Goal: Task Accomplishment & Management: Use online tool/utility

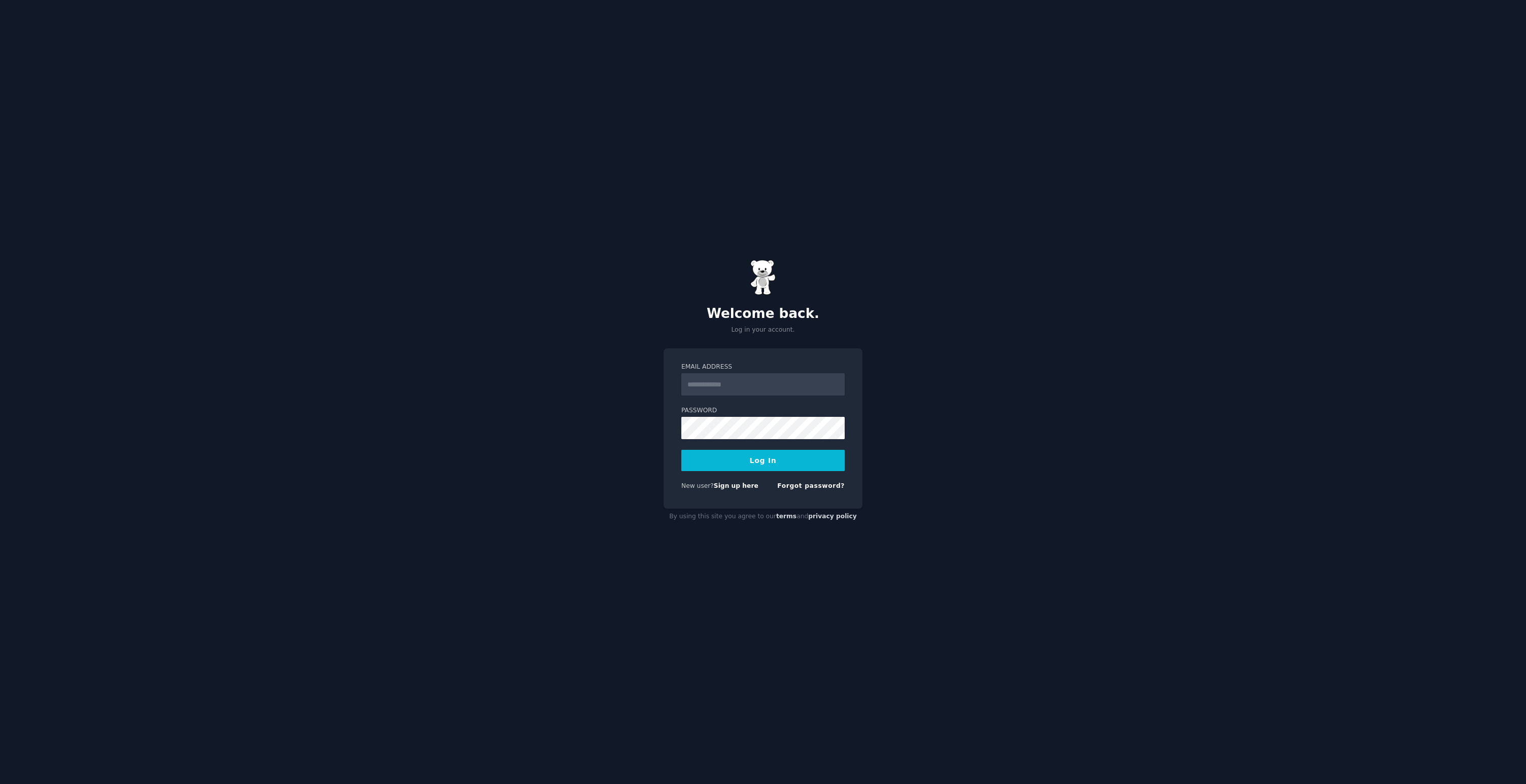
click at [731, 385] on input "Email Address" at bounding box center [763, 384] width 163 height 22
type input "**********"
click at [783, 451] on button "Log In" at bounding box center [763, 460] width 163 height 21
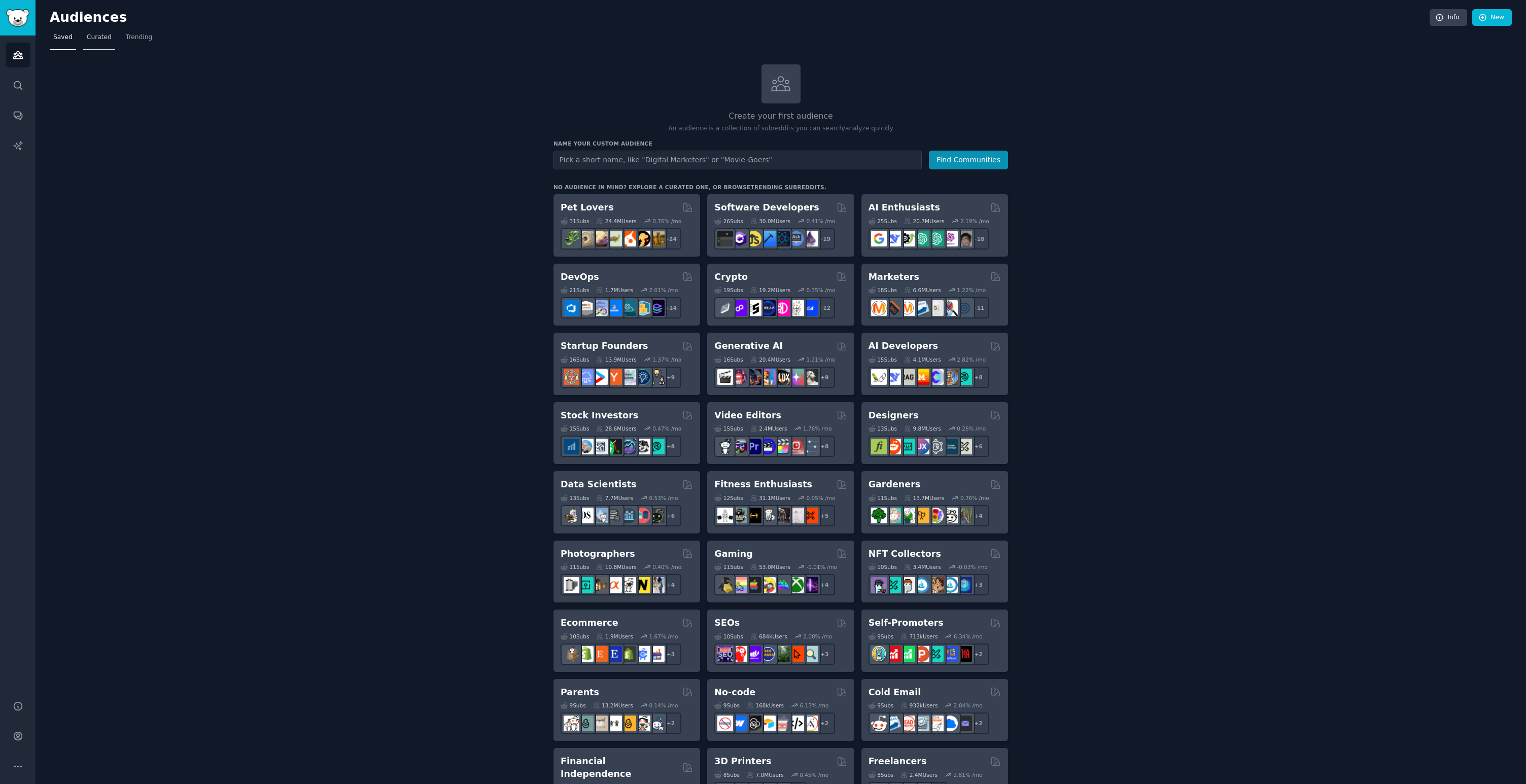
click at [93, 38] on span "Curated" at bounding box center [99, 37] width 25 height 9
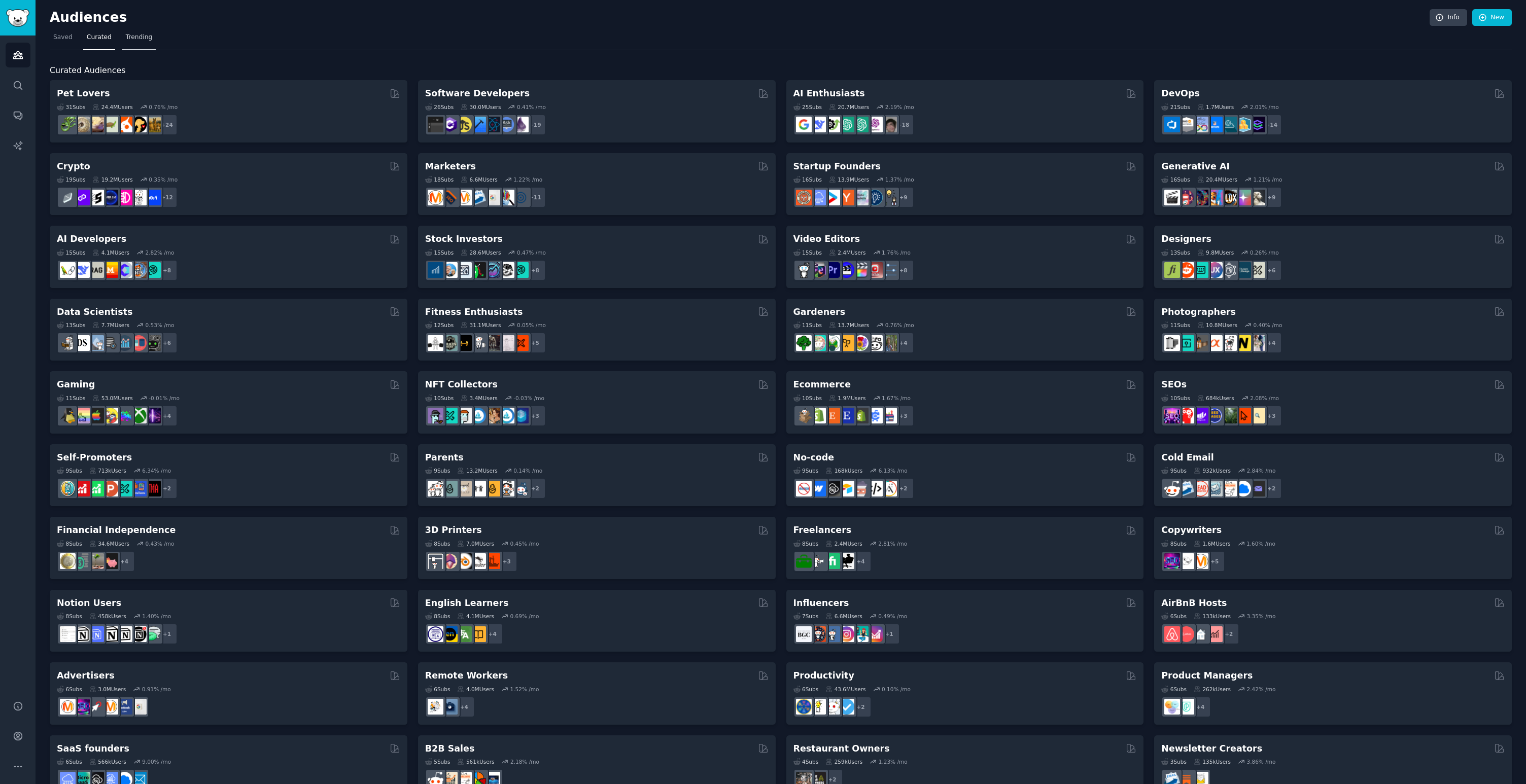
click at [136, 38] on span "Trending" at bounding box center [139, 37] width 27 height 9
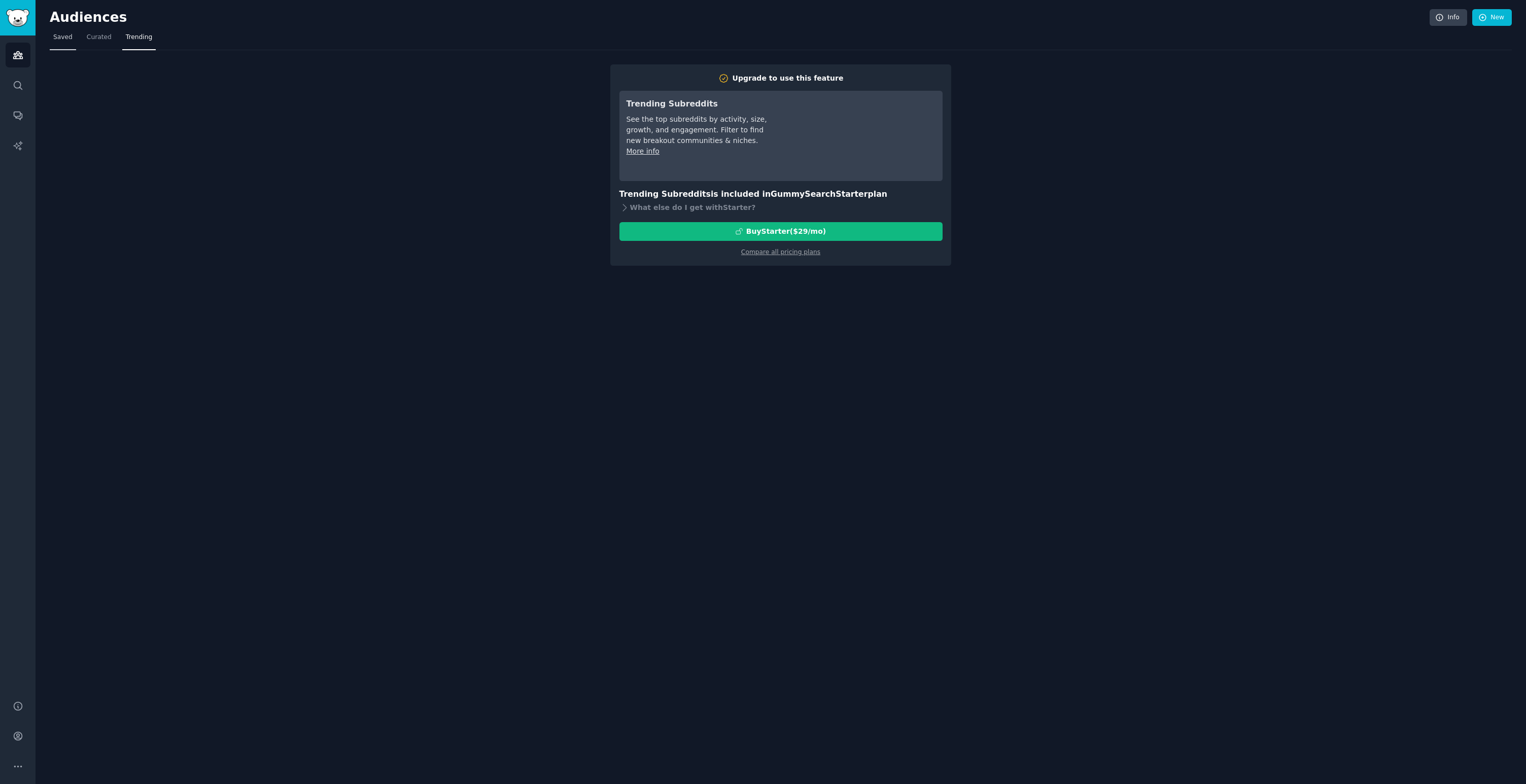
click at [67, 37] on span "Saved" at bounding box center [63, 37] width 20 height 9
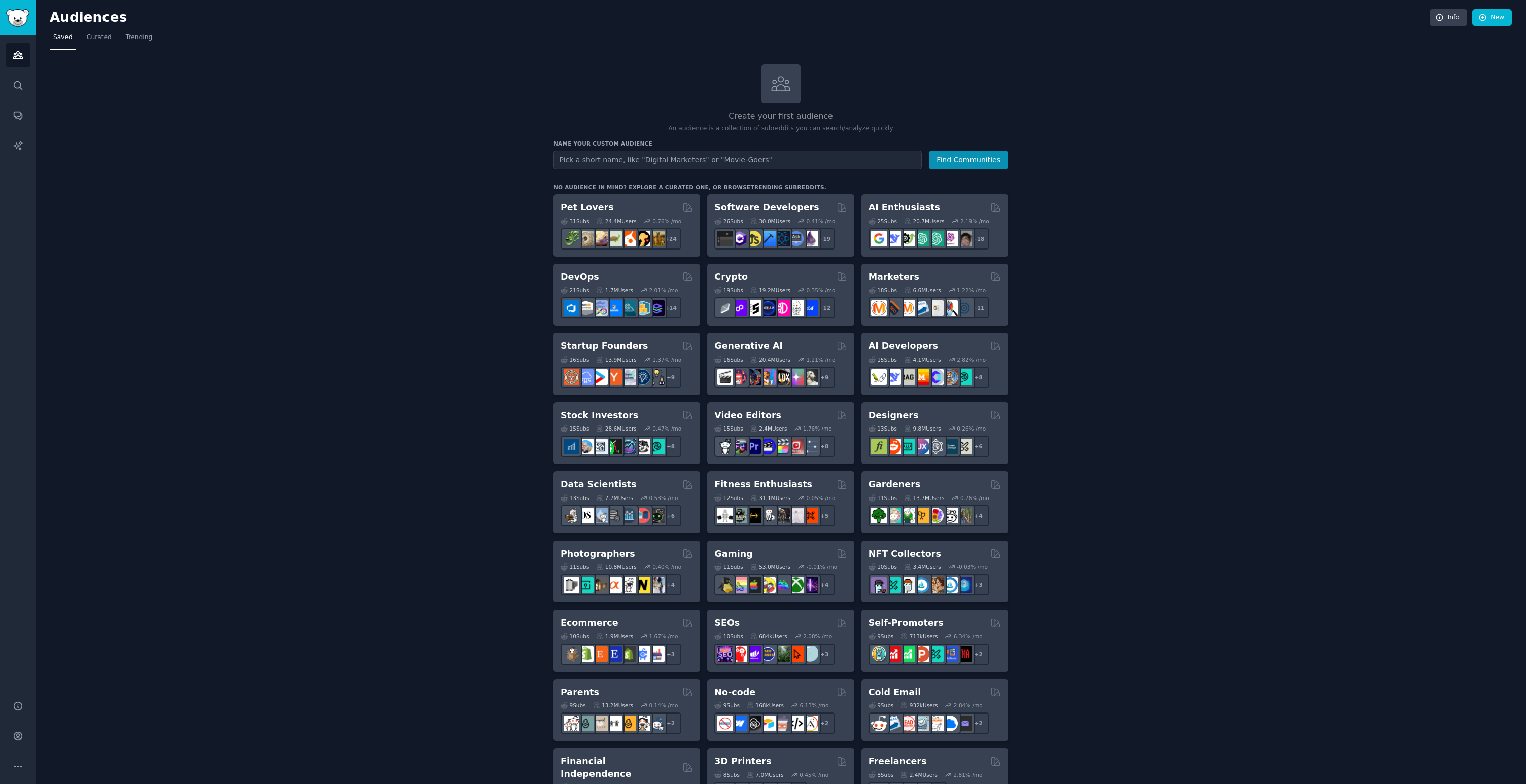
drag, startPoint x: 1240, startPoint y: 163, endPoint x: 1255, endPoint y: 59, distance: 105.1
click at [1240, 163] on div "Create your first audience An audience is a collection of subreddits you can se…" at bounding box center [781, 617] width 1462 height 1105
drag, startPoint x: 1386, startPoint y: 99, endPoint x: 1417, endPoint y: 34, distance: 72.0
click at [1387, 97] on div "Create your first audience An audience is a collection of subreddits you can se…" at bounding box center [781, 617] width 1462 height 1105
click at [1448, 15] on link "Info" at bounding box center [1448, 18] width 38 height 18
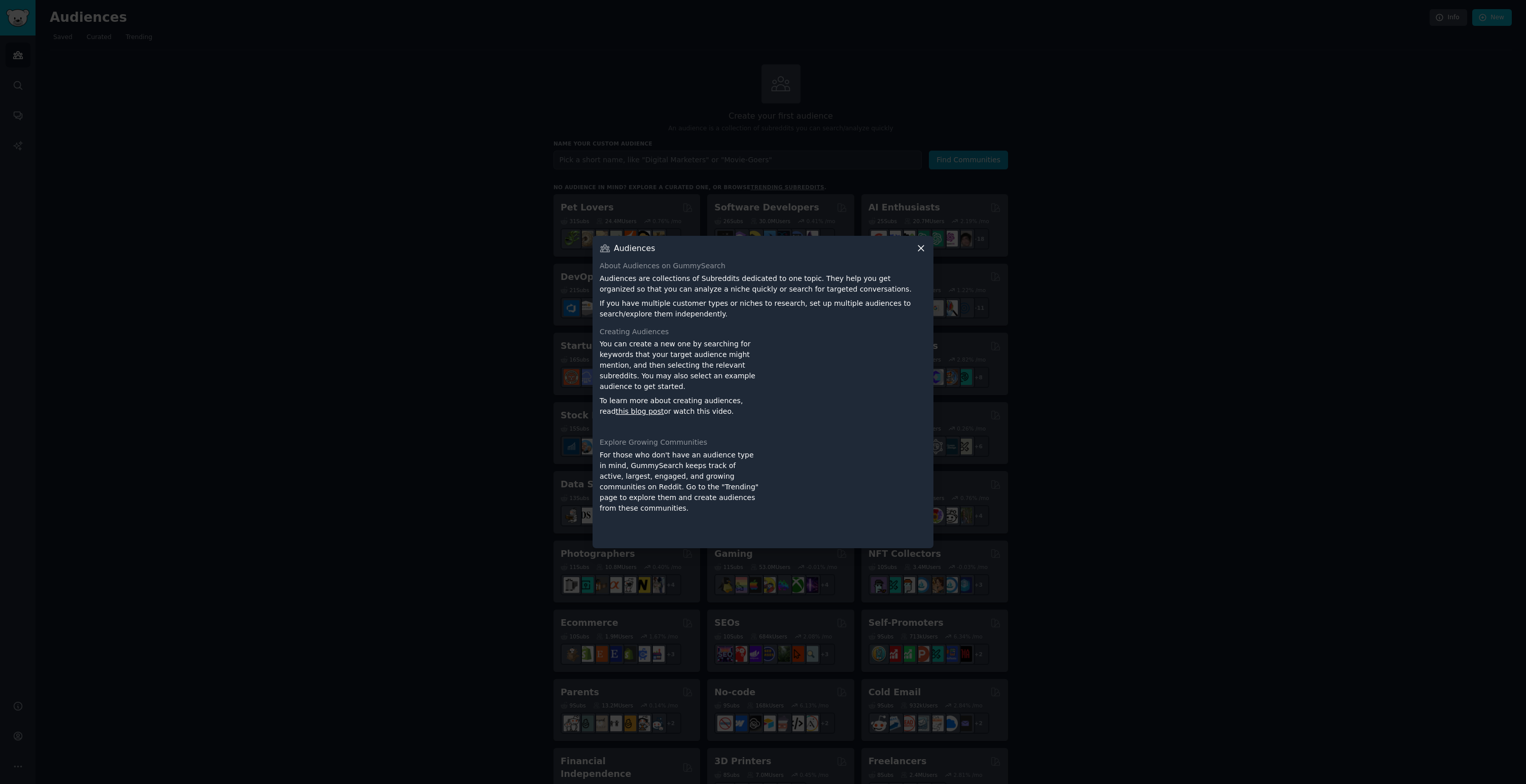
click at [918, 248] on icon at bounding box center [920, 248] width 11 height 10
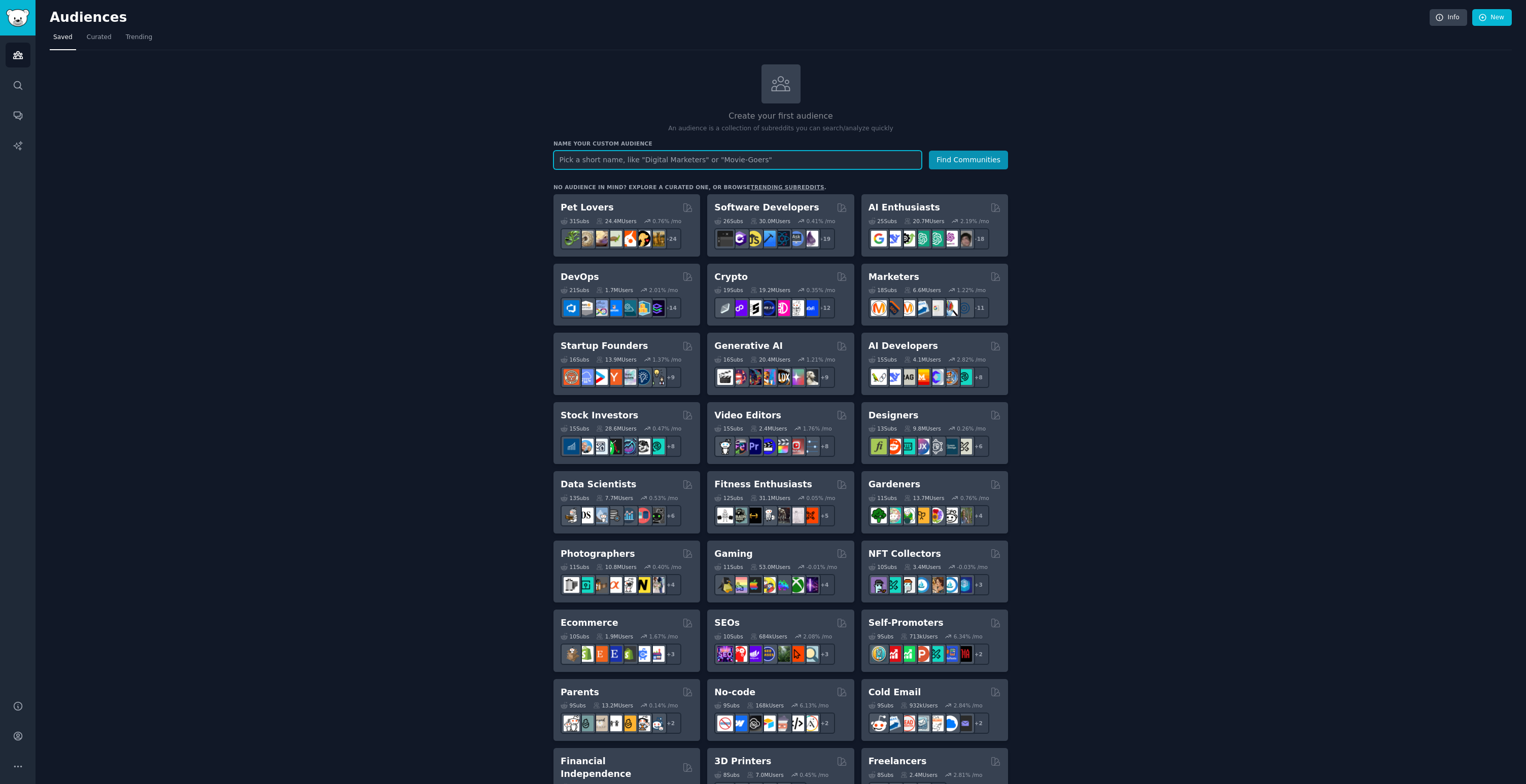
click at [665, 161] on input "text" at bounding box center [737, 160] width 368 height 19
type input "r"
type input "Relationships"
click at [977, 159] on button "Find Communities" at bounding box center [968, 160] width 79 height 19
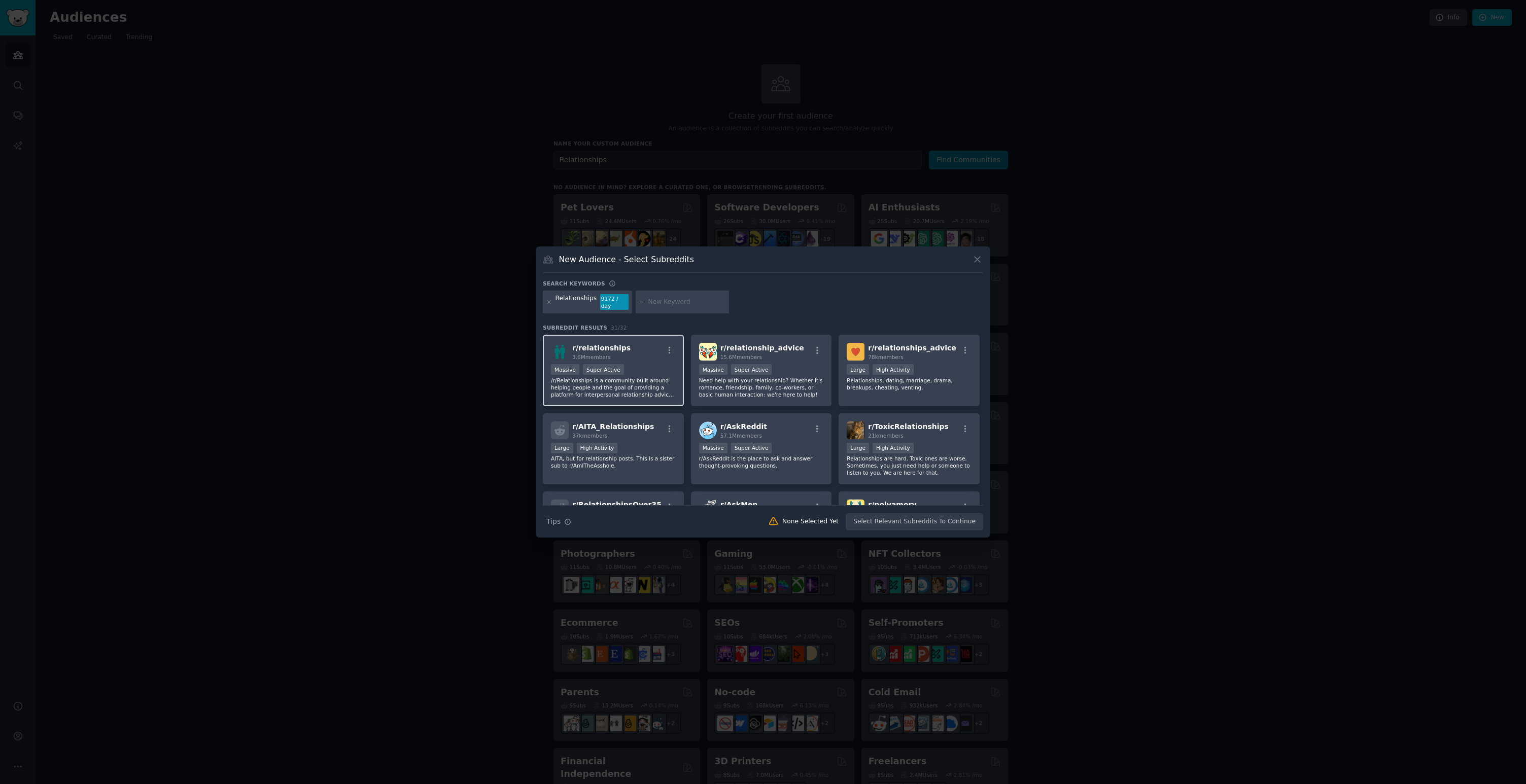
click at [662, 366] on div "Massive Super Active" at bounding box center [613, 370] width 125 height 13
click at [778, 368] on div ">= 95th percentile for submissions / day Massive Super Active" at bounding box center [761, 370] width 125 height 13
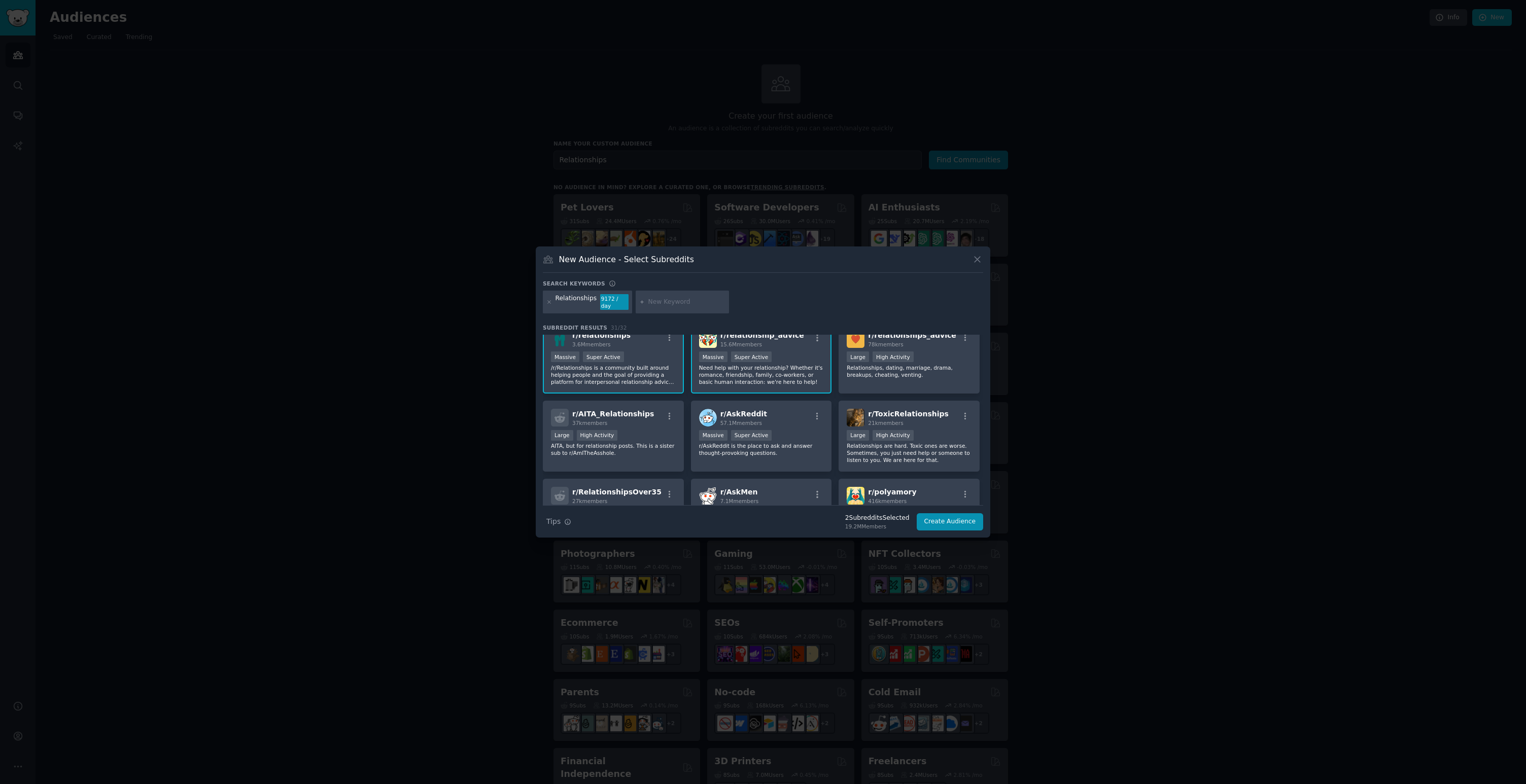
scroll to position [20, 0]
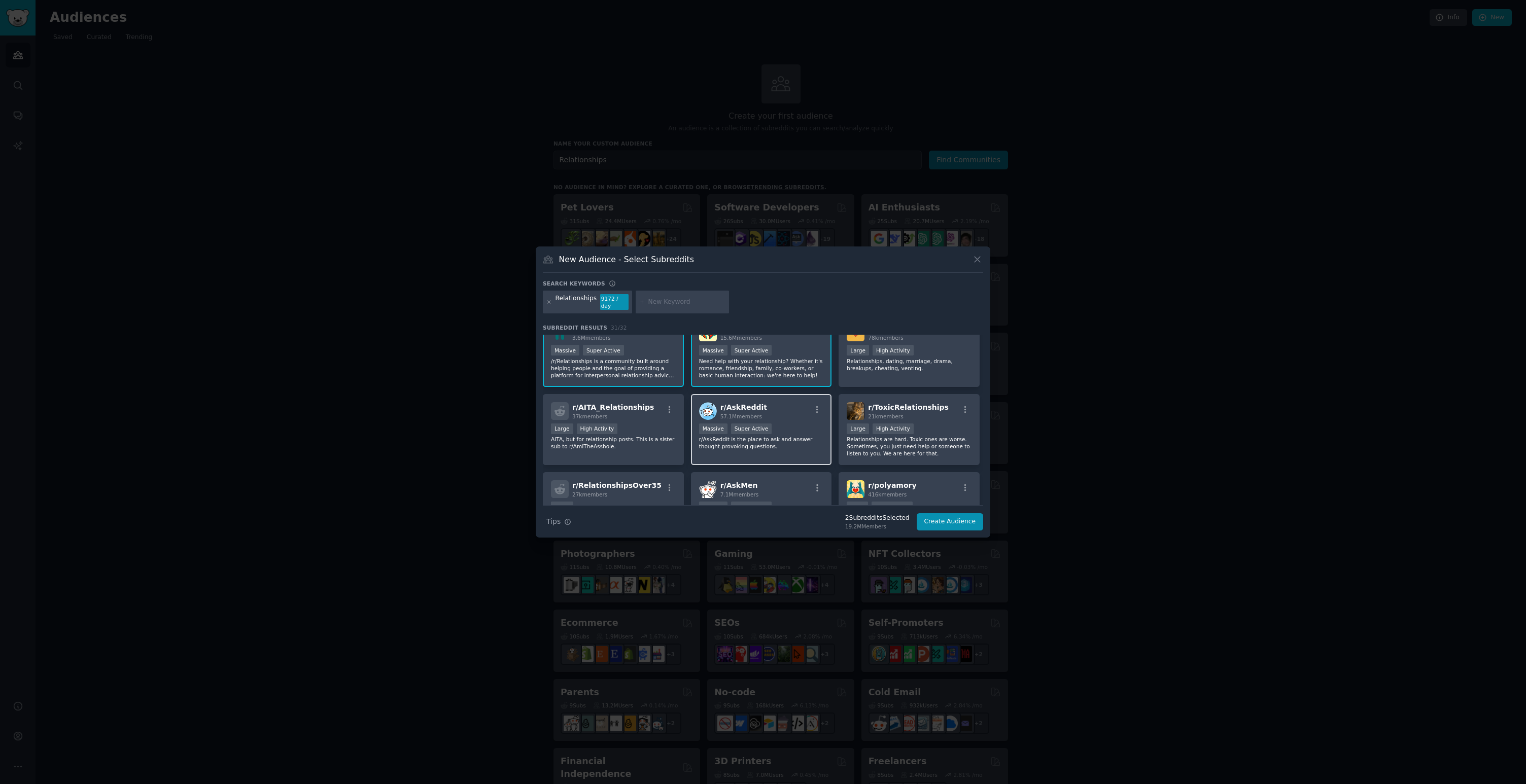
click at [793, 416] on div "r/ AskReddit 57.1M members Massive Super Active r/AskReddit is the place to ask…" at bounding box center [761, 430] width 141 height 71
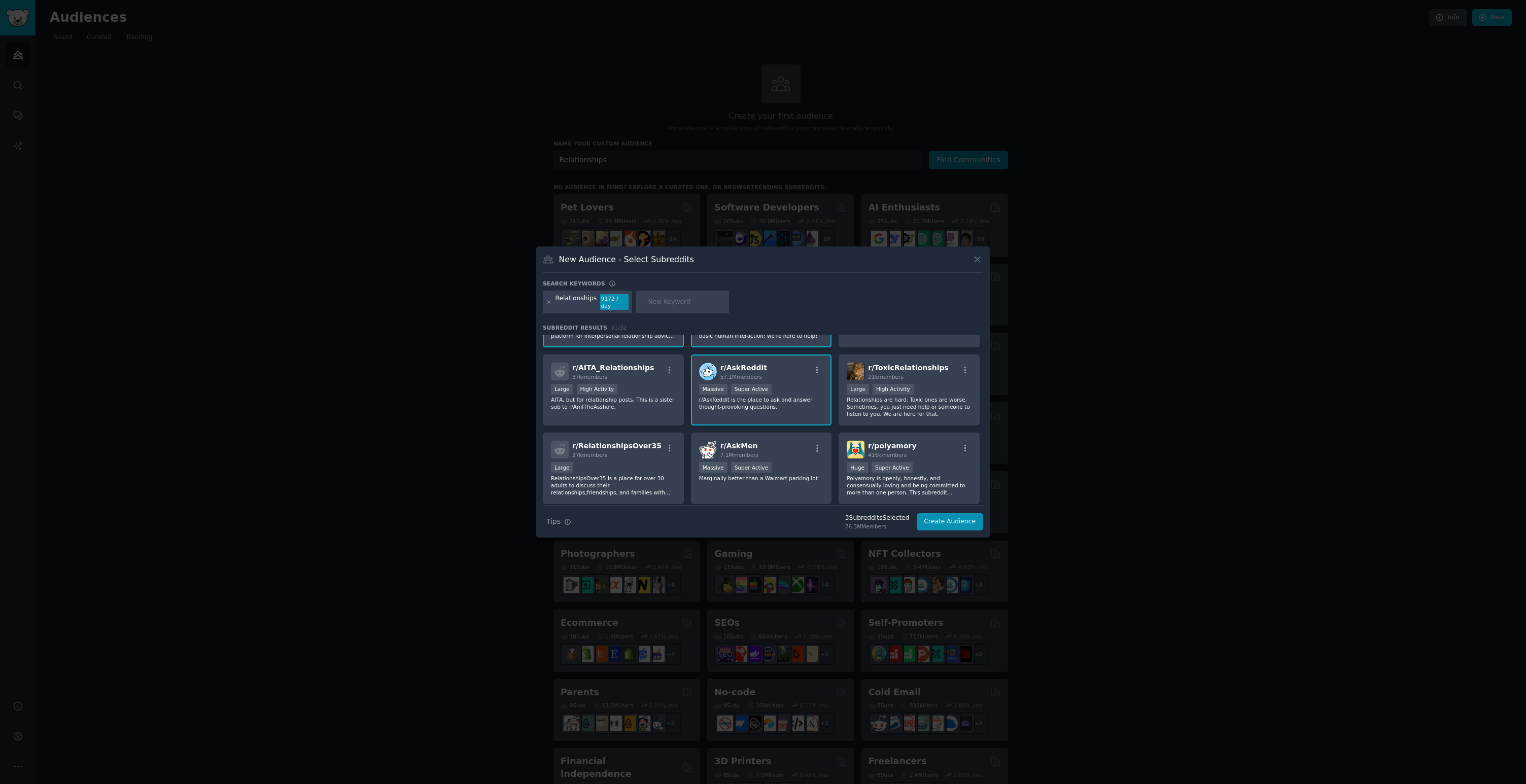
scroll to position [66, 0]
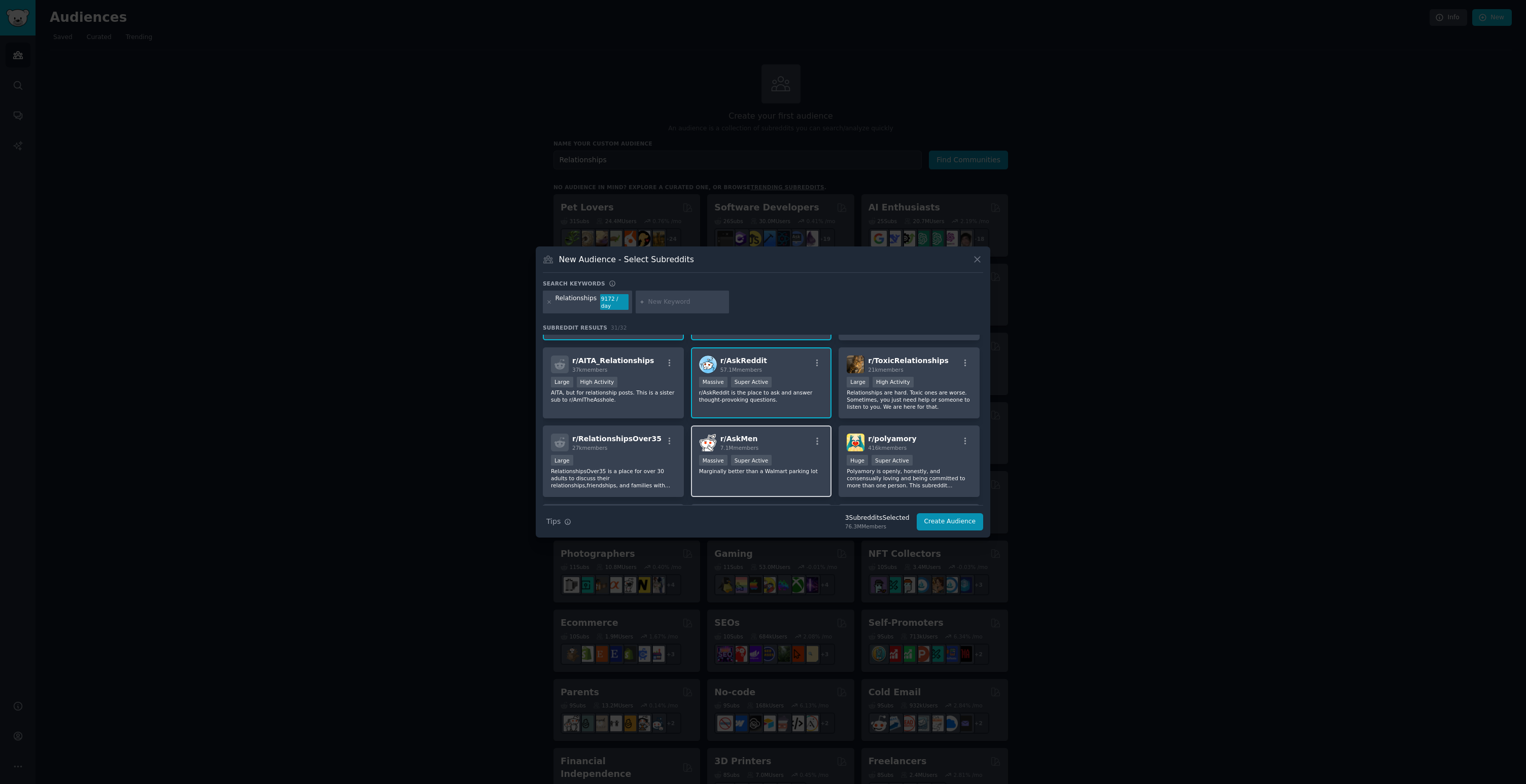
click at [782, 440] on div "r/ AskMen 7.1M members" at bounding box center [761, 442] width 125 height 18
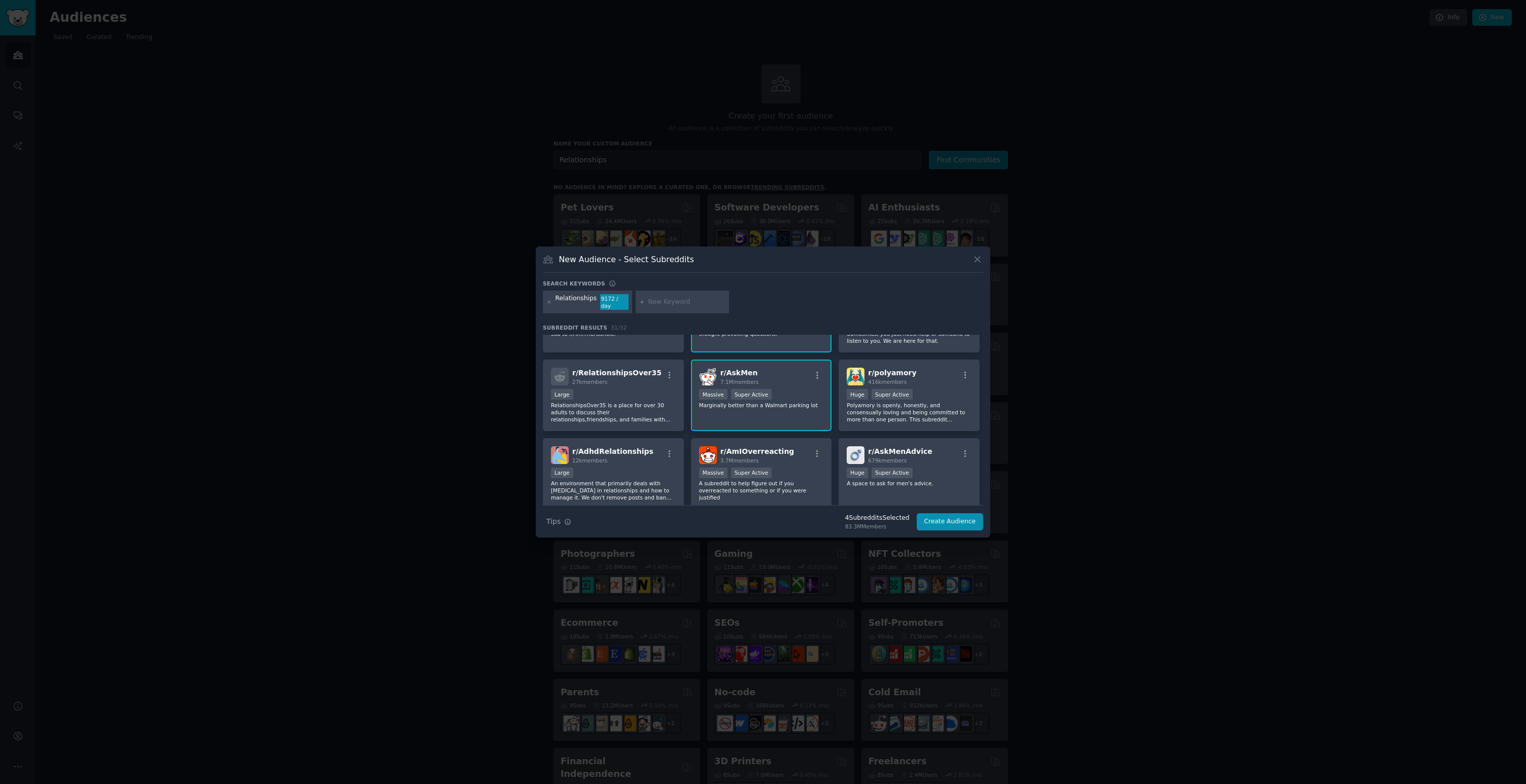
scroll to position [139, 0]
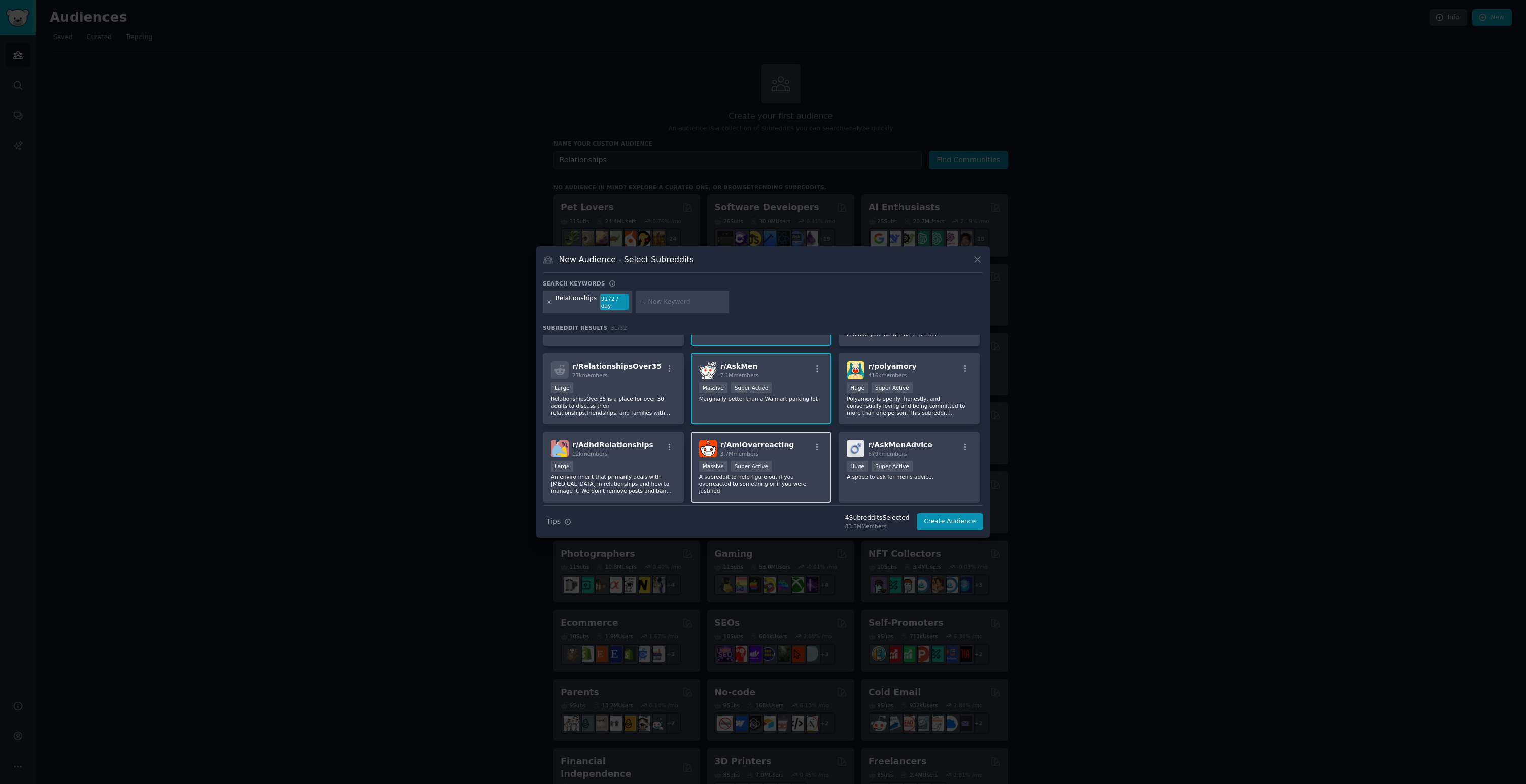
click at [796, 450] on div "r/ AmIOverreacting 3.7M members" at bounding box center [761, 448] width 125 height 18
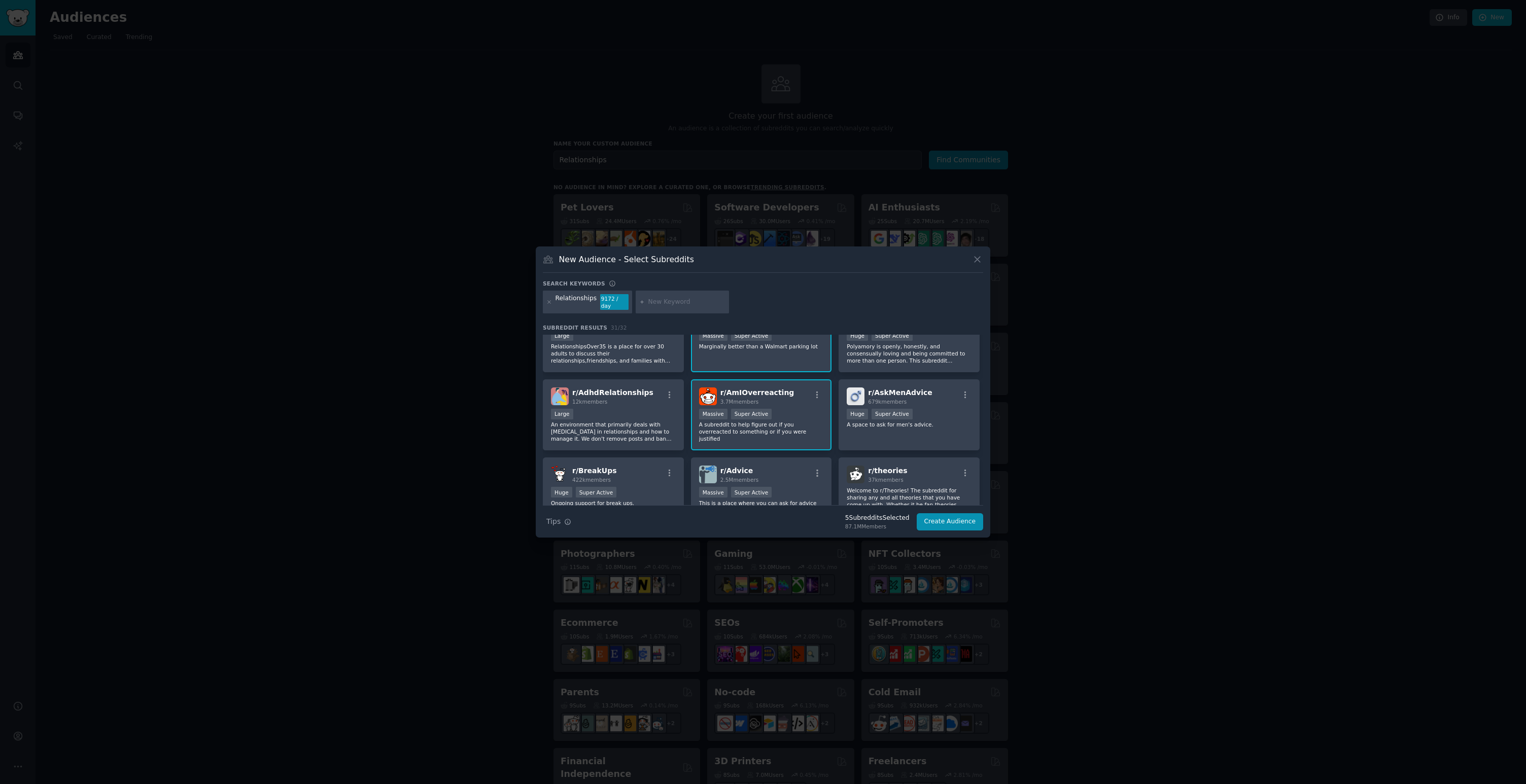
scroll to position [218, 0]
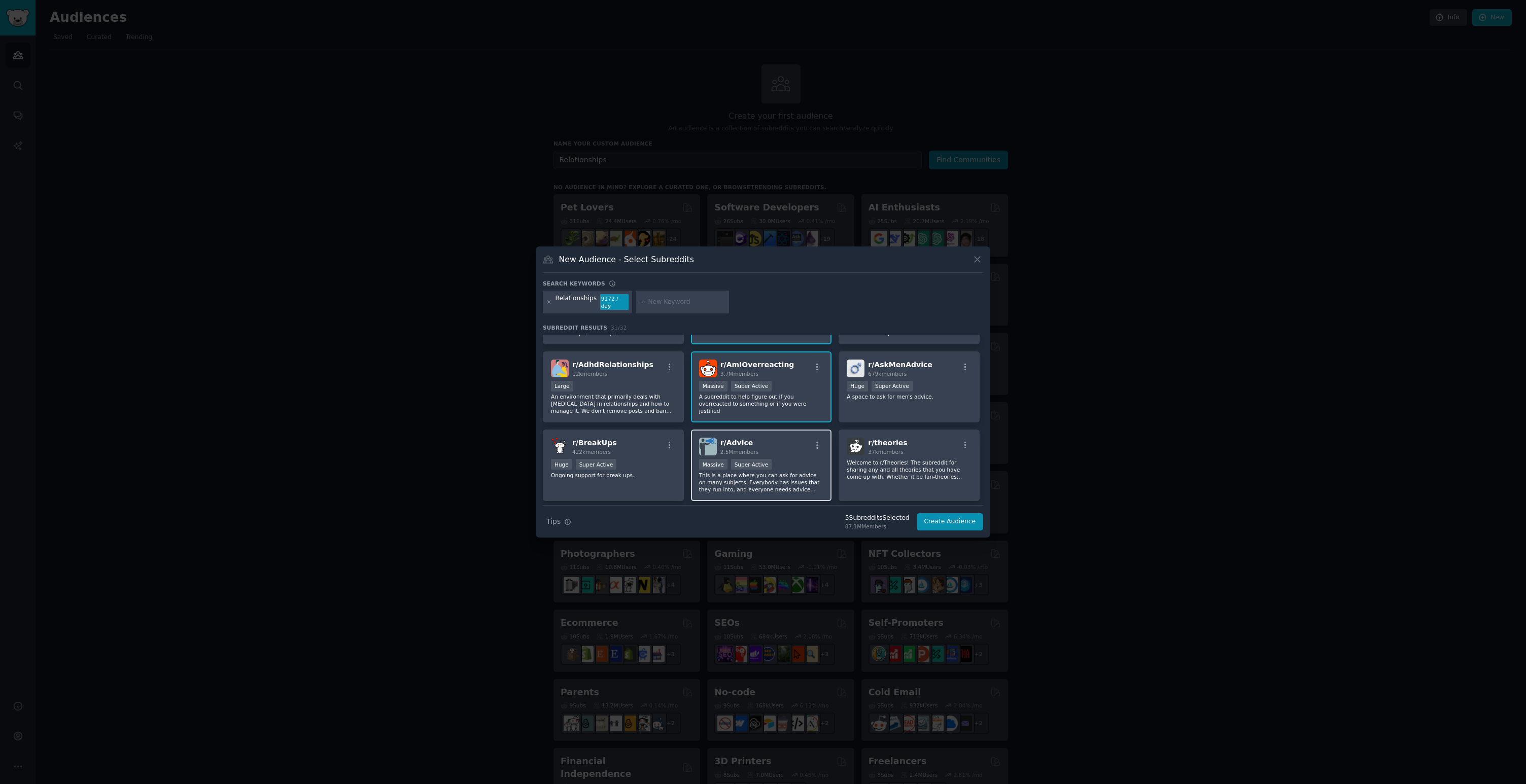
click at [783, 446] on div "r/ Advice 2.5M members" at bounding box center [761, 446] width 125 height 18
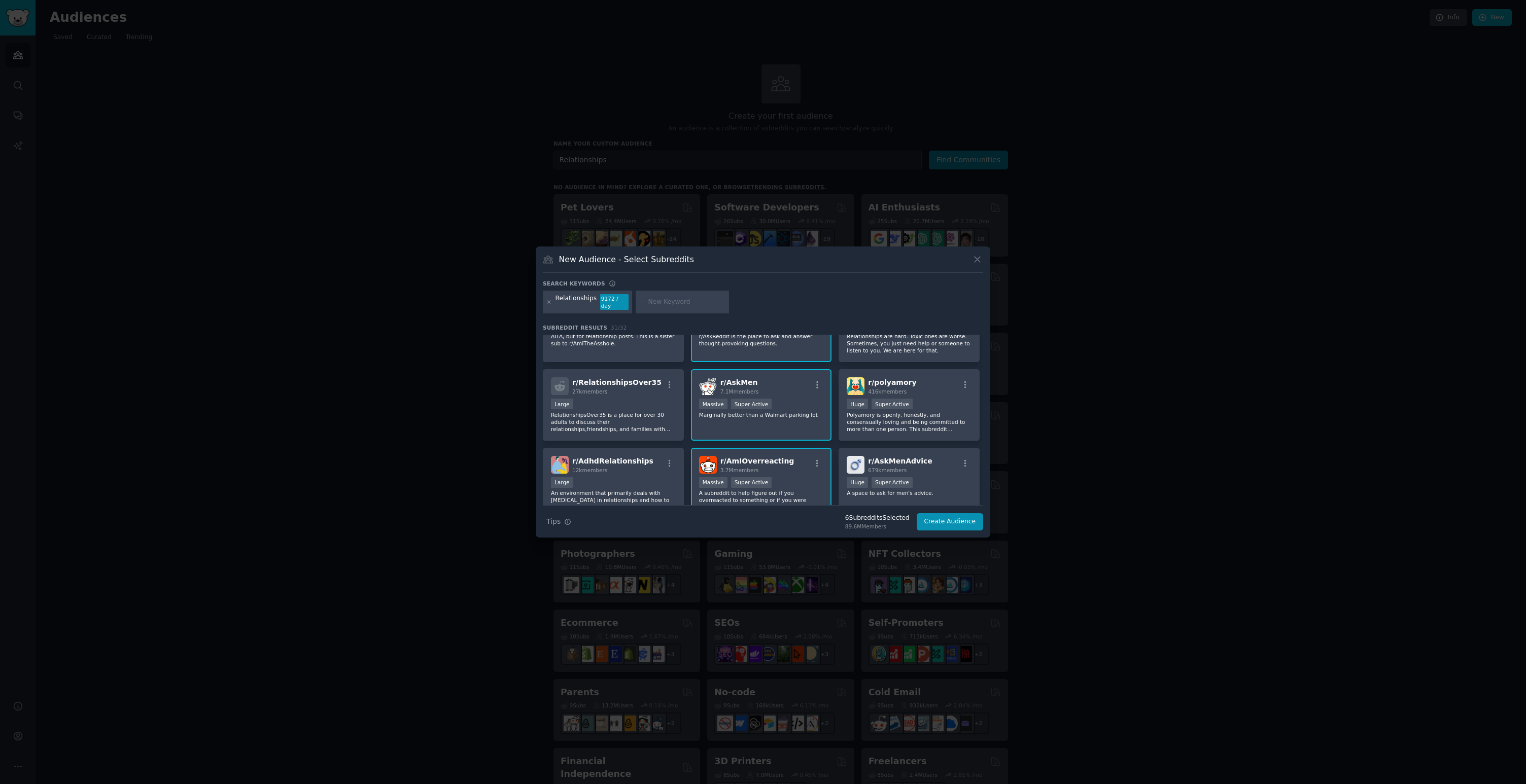
scroll to position [0, 0]
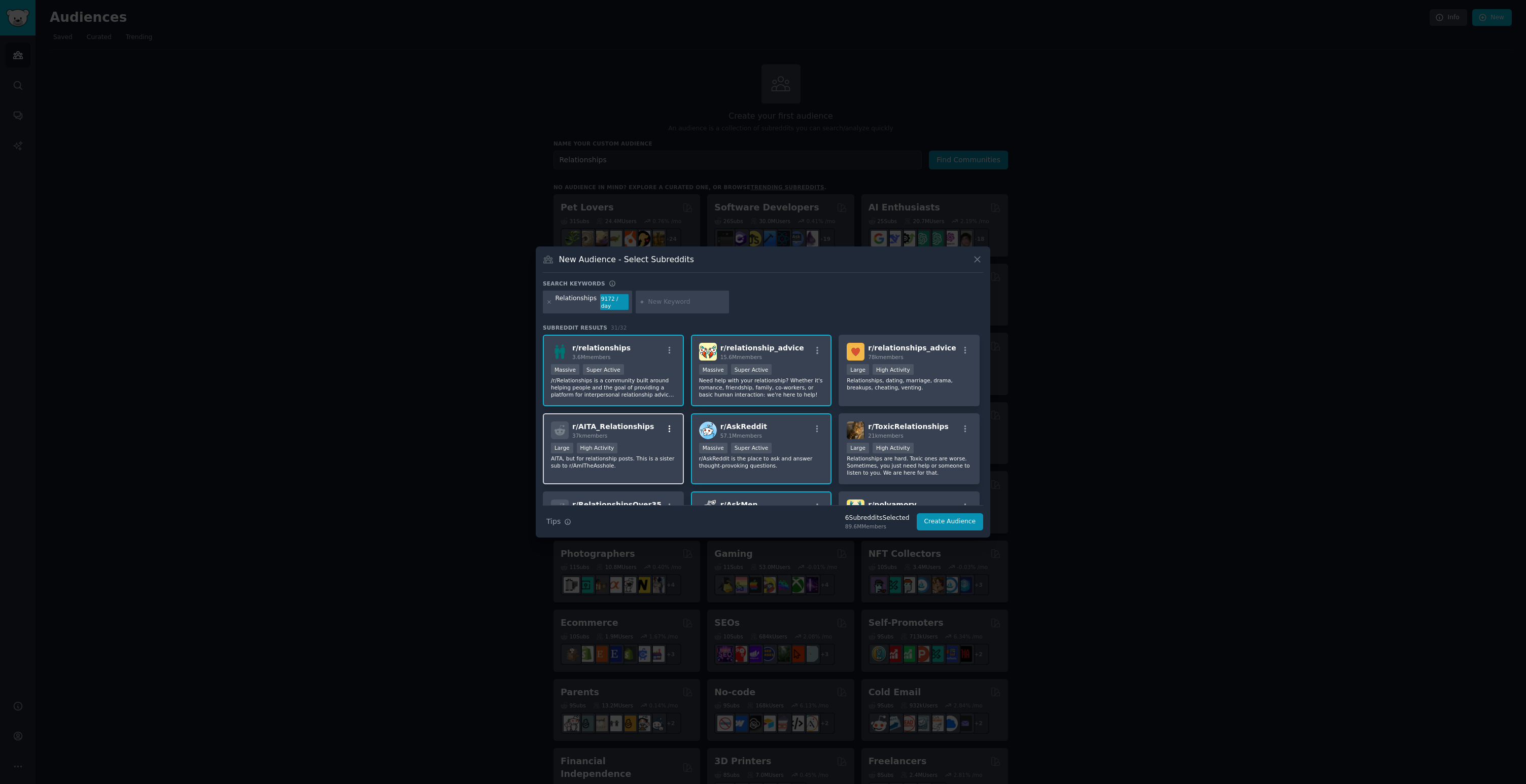
click at [667, 426] on icon "button" at bounding box center [670, 428] width 9 height 9
click at [768, 316] on div "Search keywords Relationships 9172 / day Subreddit Results 31 / 32 r/ relations…" at bounding box center [763, 405] width 441 height 251
click at [873, 391] on div "r/ relationships_advice 78k members 10,000 - 100,000 members Large High Activit…" at bounding box center [908, 370] width 141 height 71
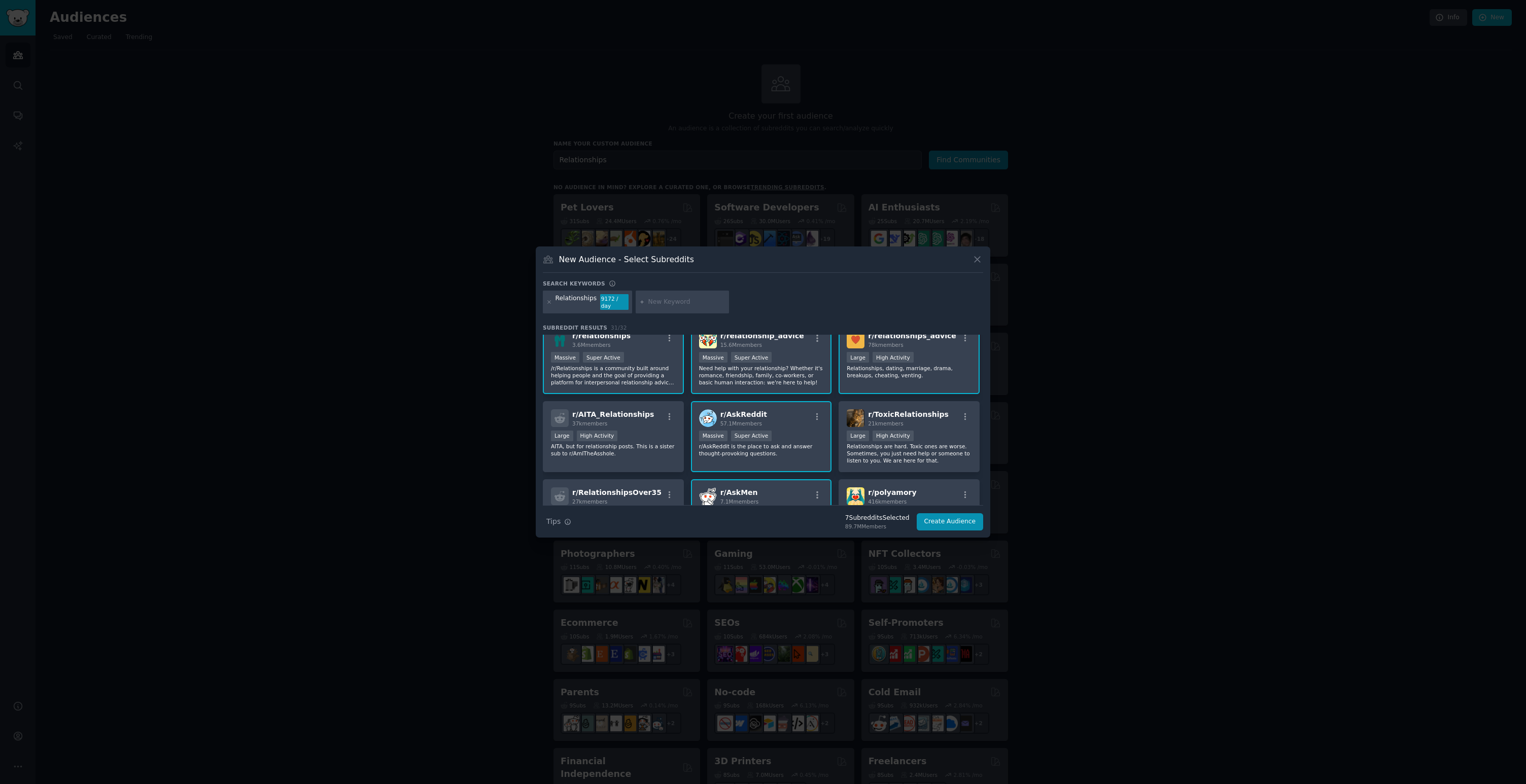
scroll to position [25, 0]
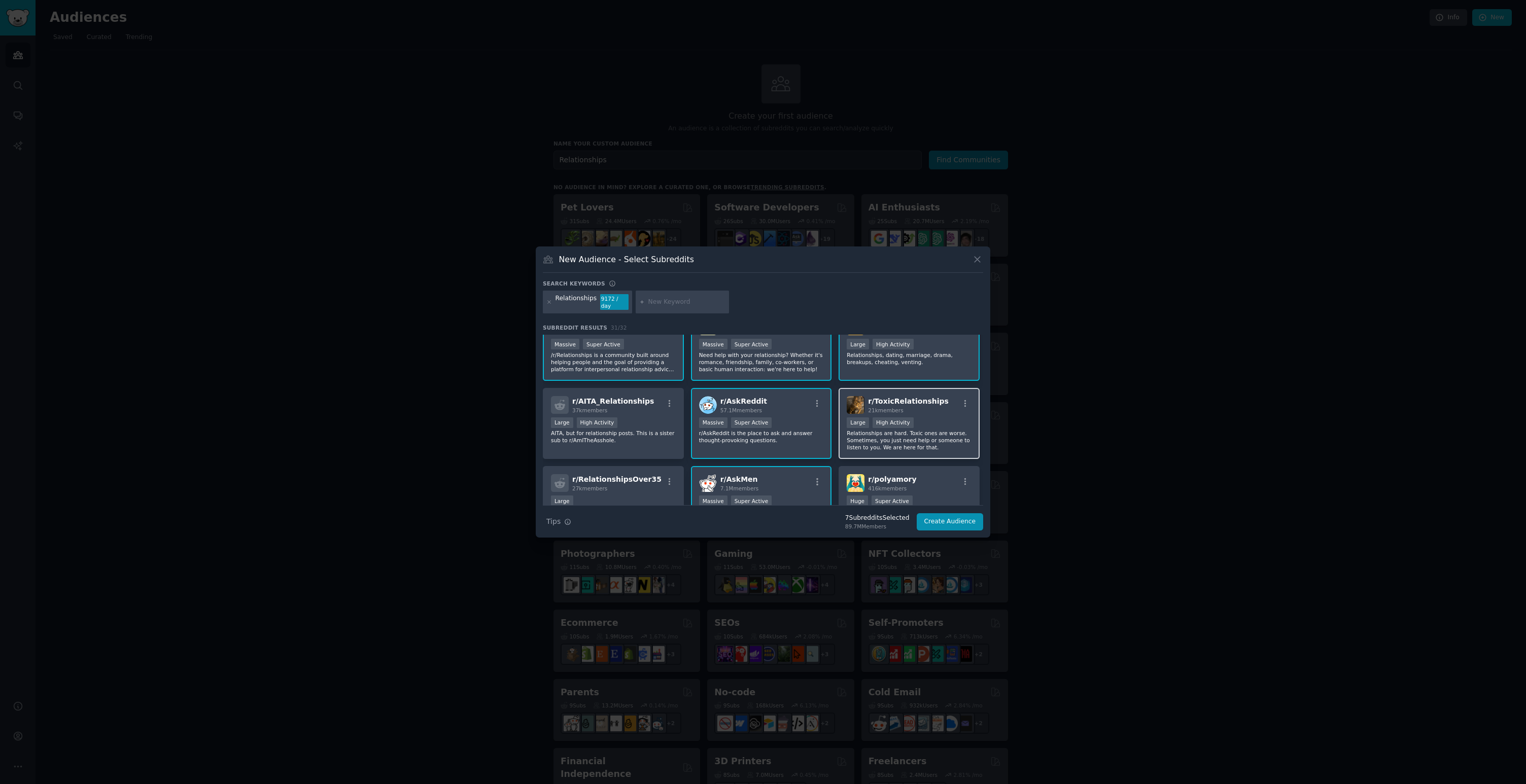
click at [851, 443] on p "Relationships are hard. Toxic ones are worse. Sometimes, you just need help or …" at bounding box center [909, 440] width 125 height 21
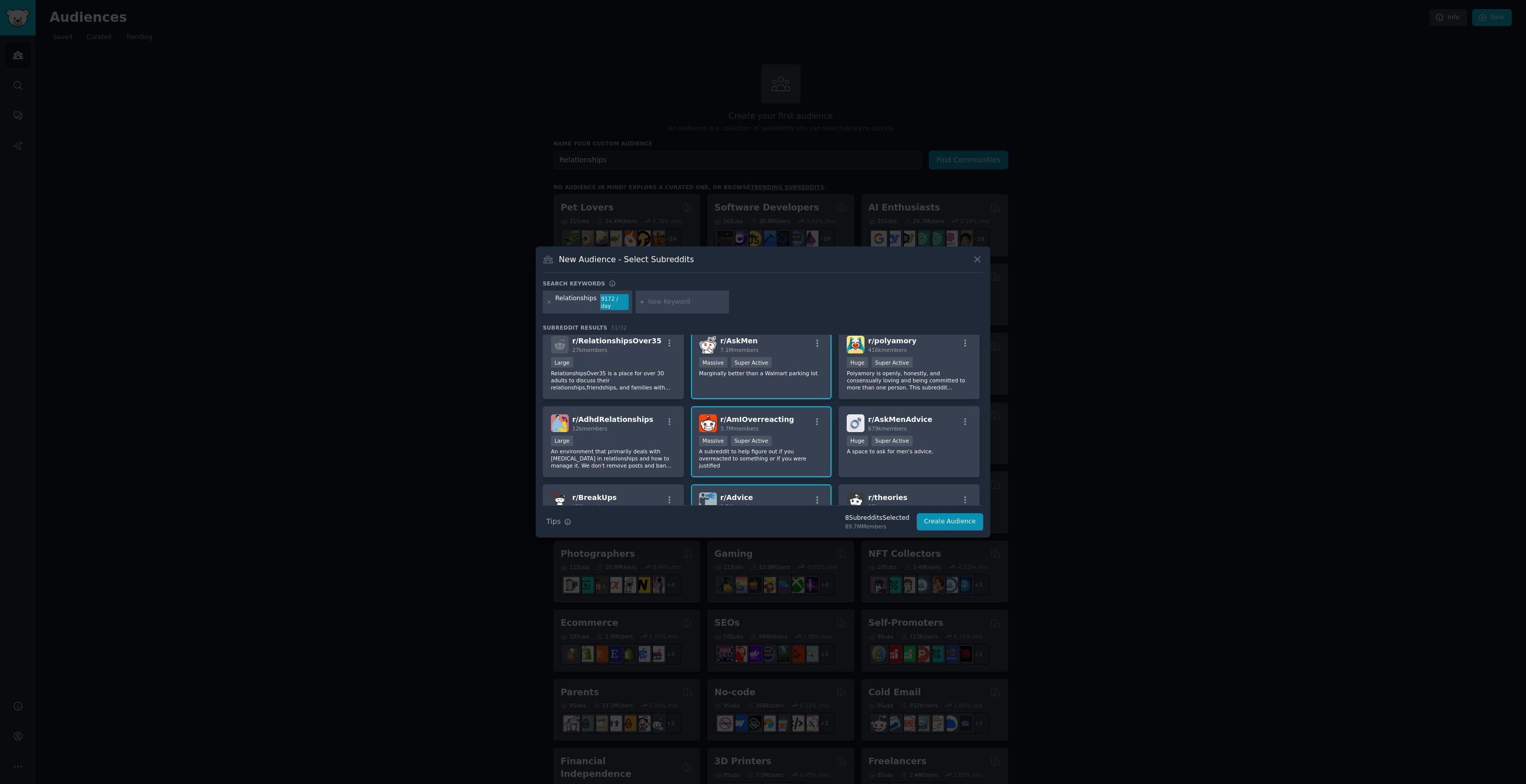
scroll to position [177, 0]
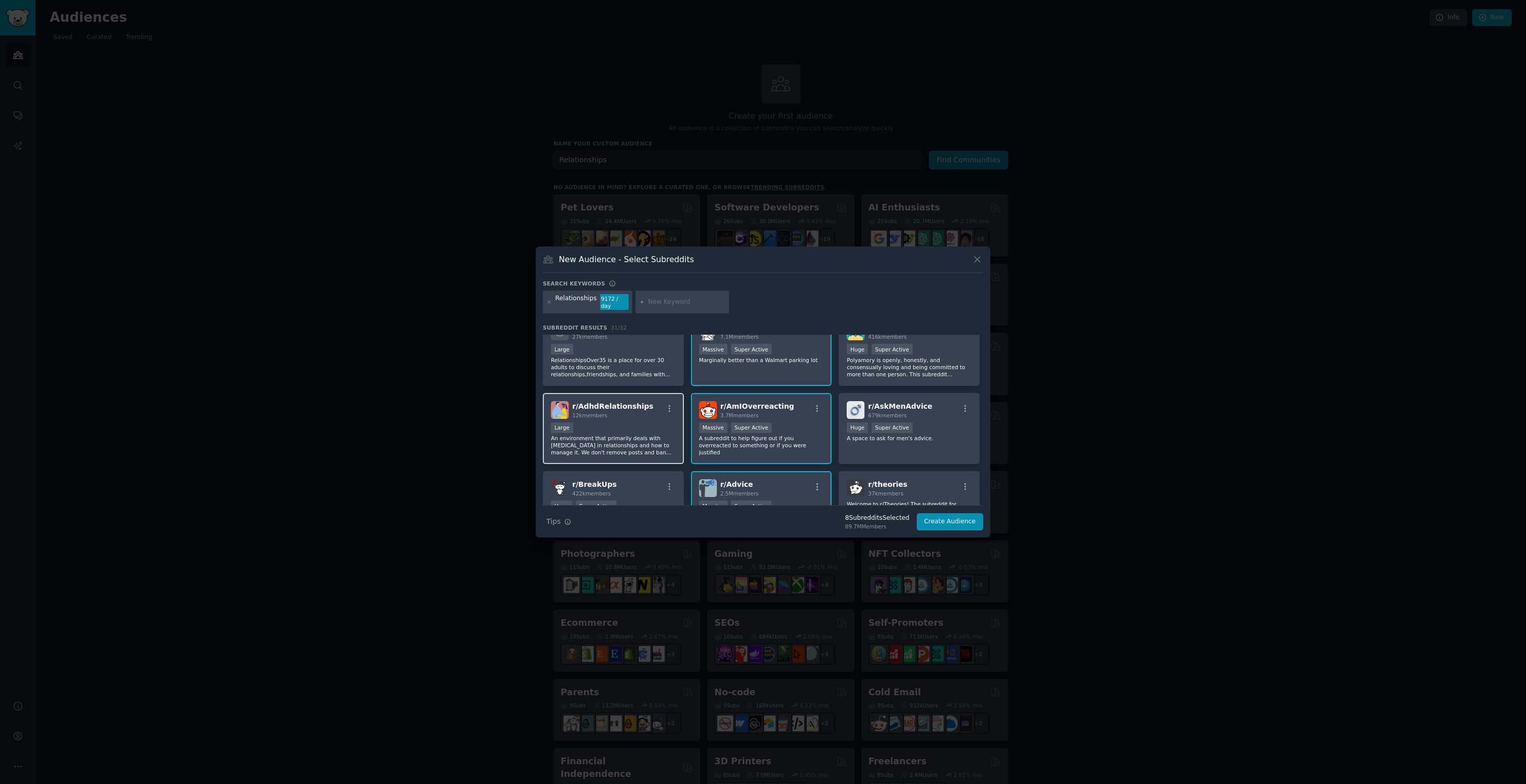
click at [639, 428] on div "Large" at bounding box center [613, 428] width 125 height 13
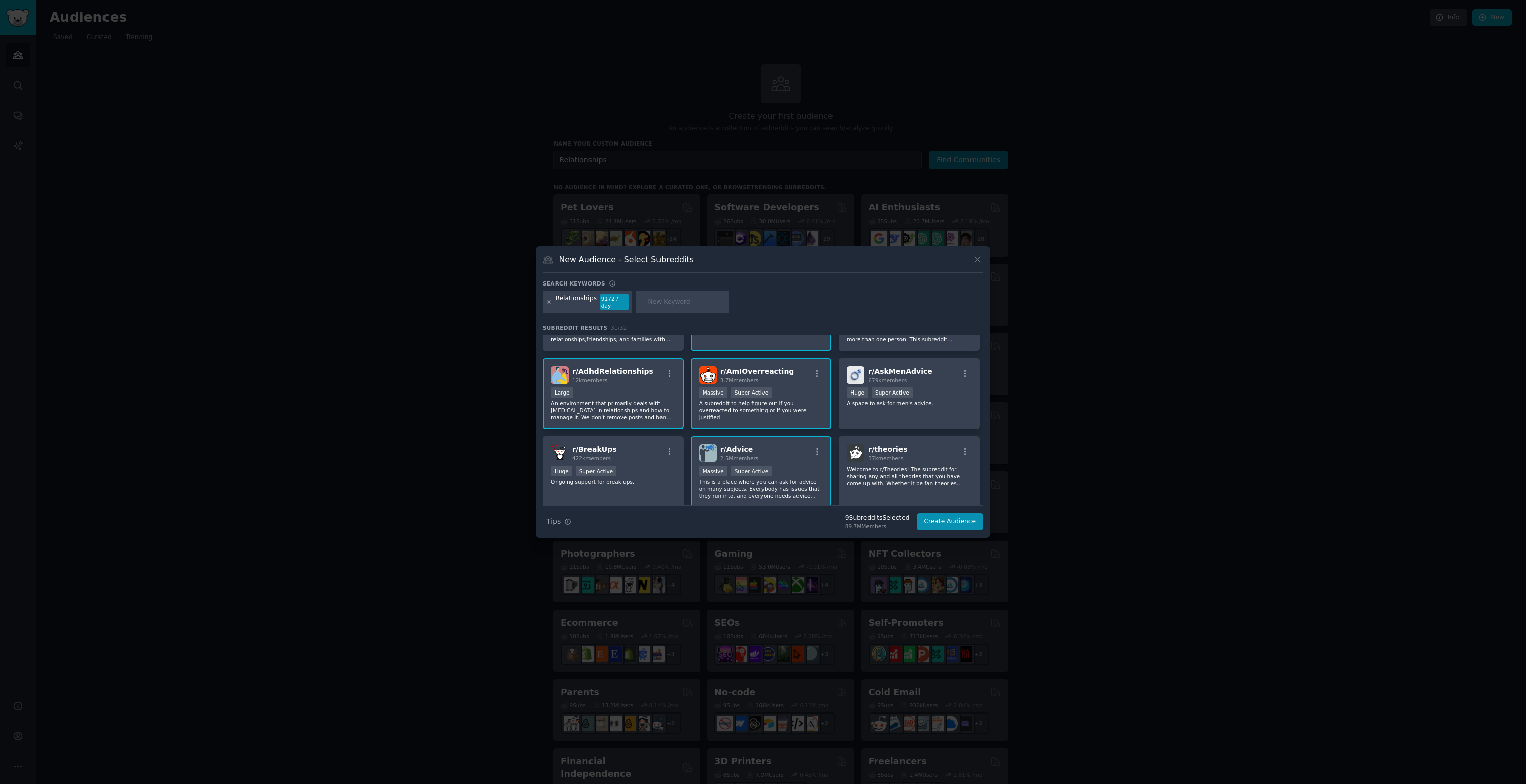
scroll to position [225, 0]
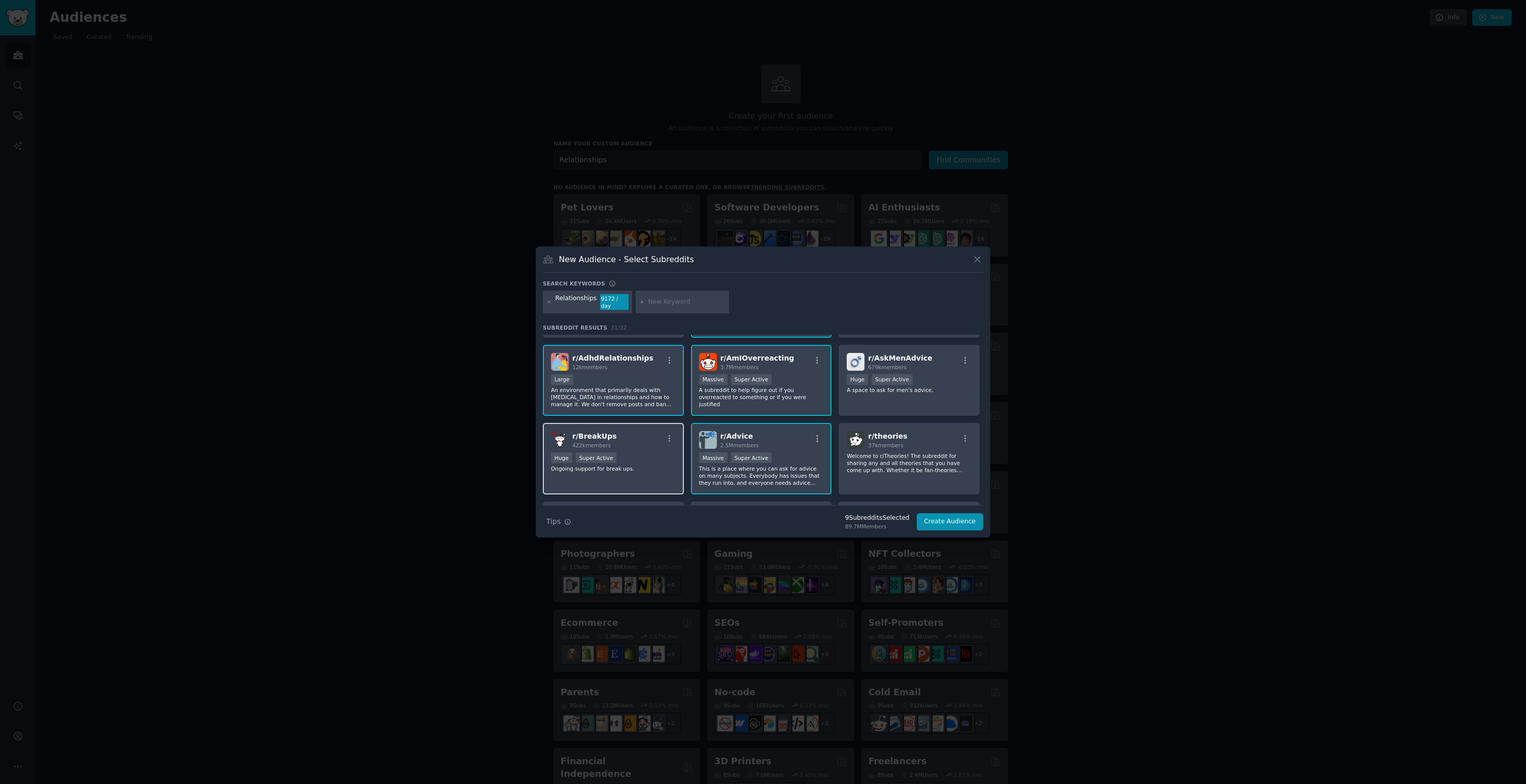
click at [653, 470] on div "r/ BreakUps 422k members Huge Super Active Ongoing support for break ups." at bounding box center [613, 458] width 141 height 71
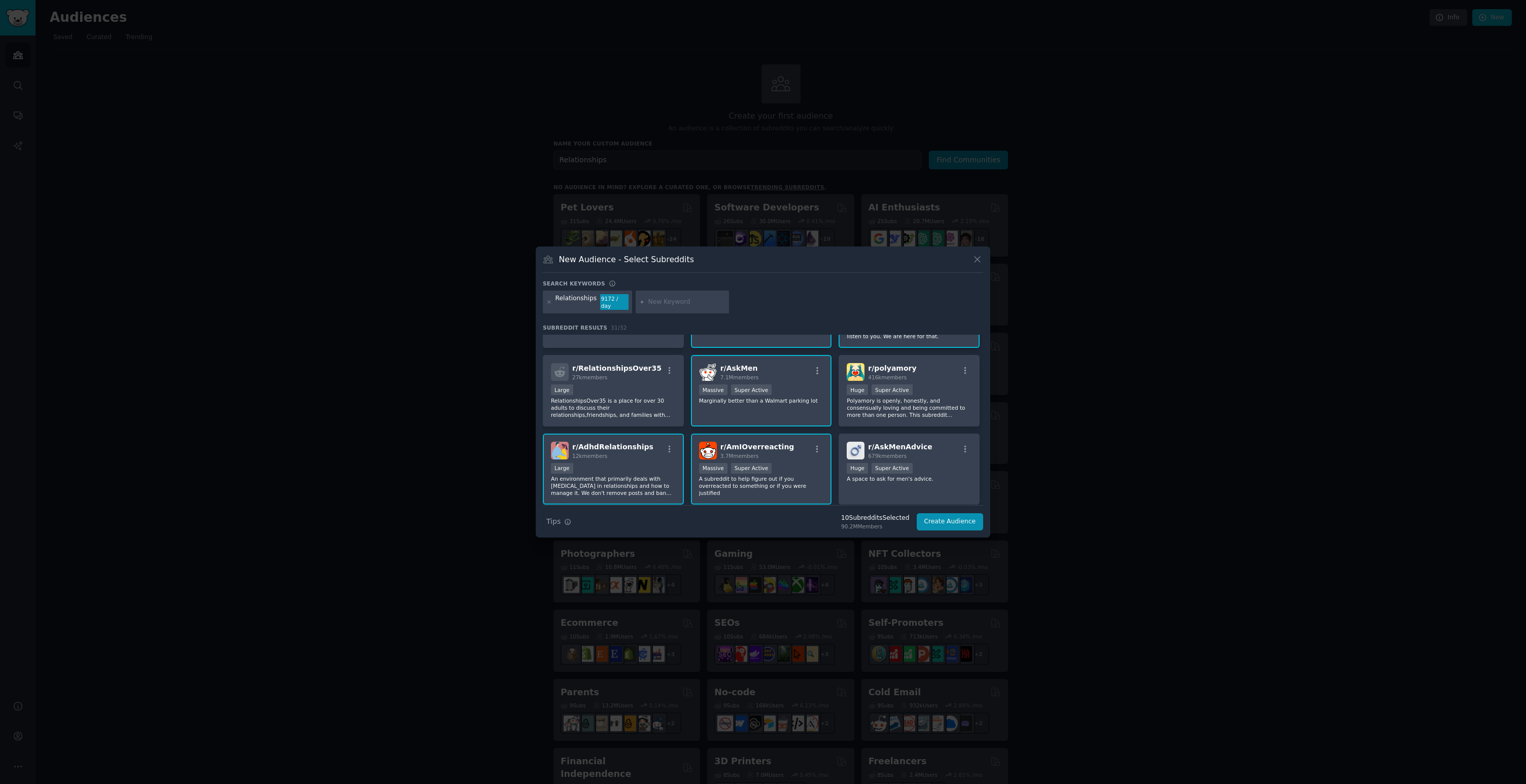
scroll to position [0, 0]
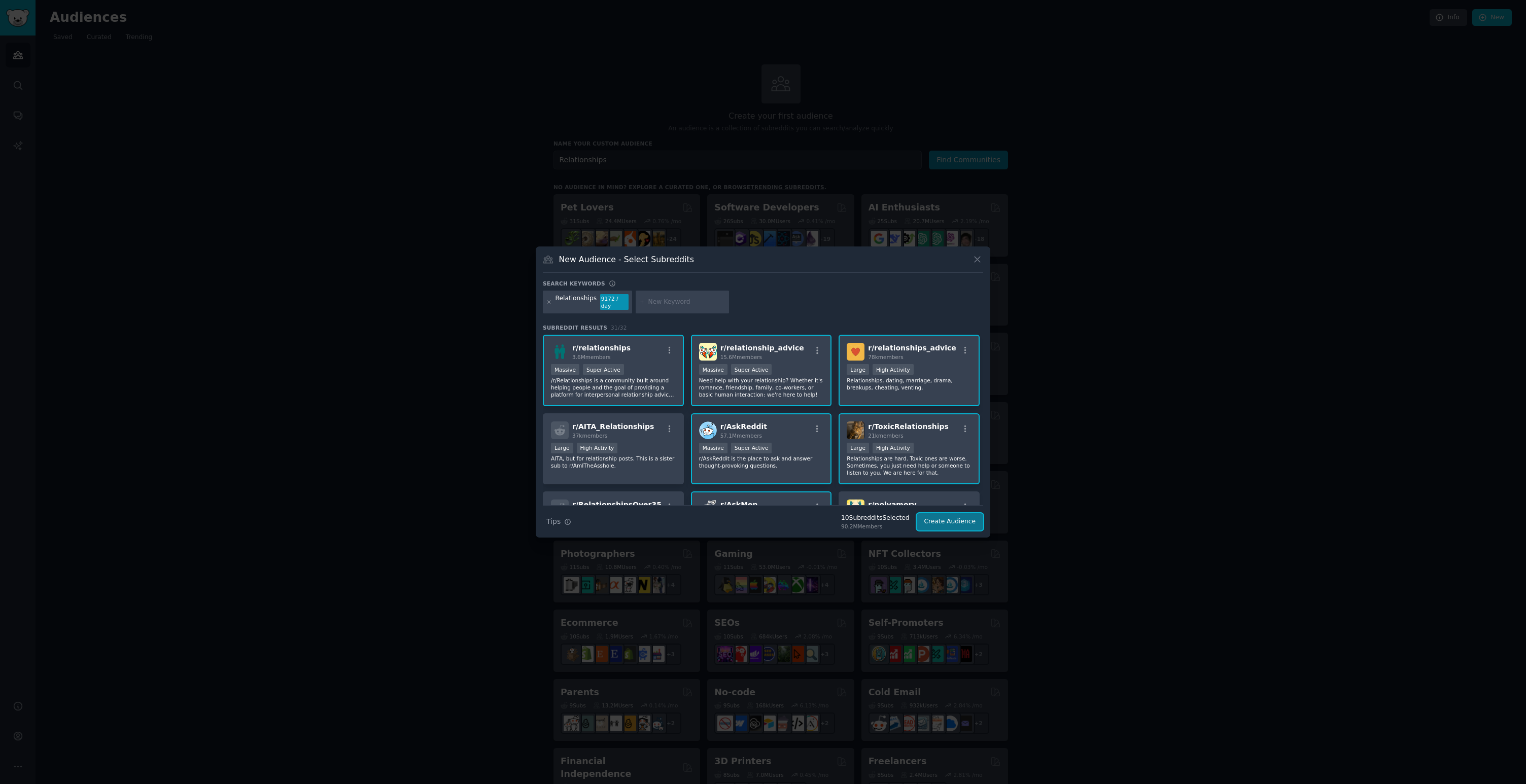
click at [949, 516] on button "Create Audience" at bounding box center [950, 522] width 67 height 18
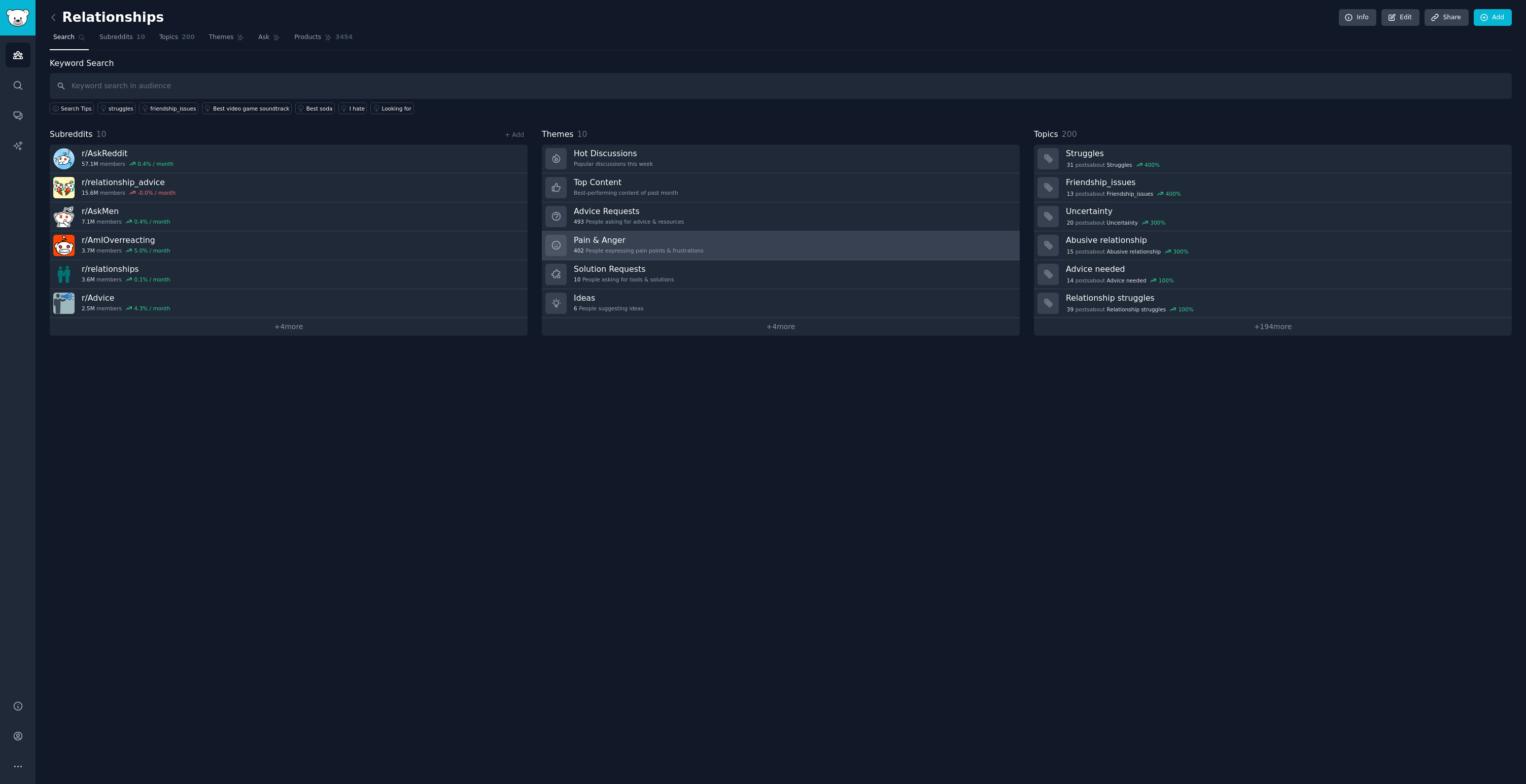
click at [603, 241] on h3 "Pain & Anger" at bounding box center [638, 239] width 130 height 10
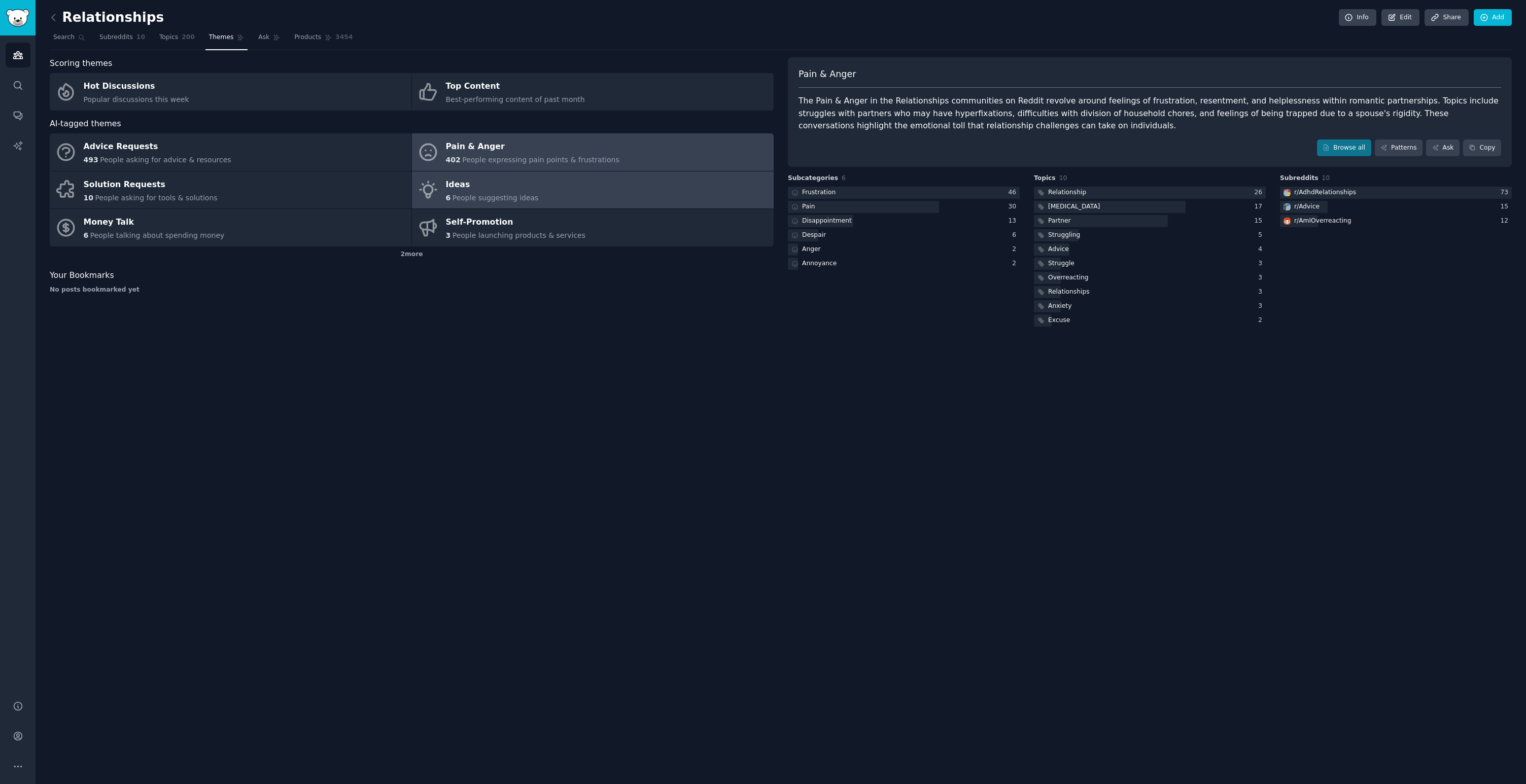
click at [498, 196] on span "People suggesting ideas" at bounding box center [495, 198] width 86 height 8
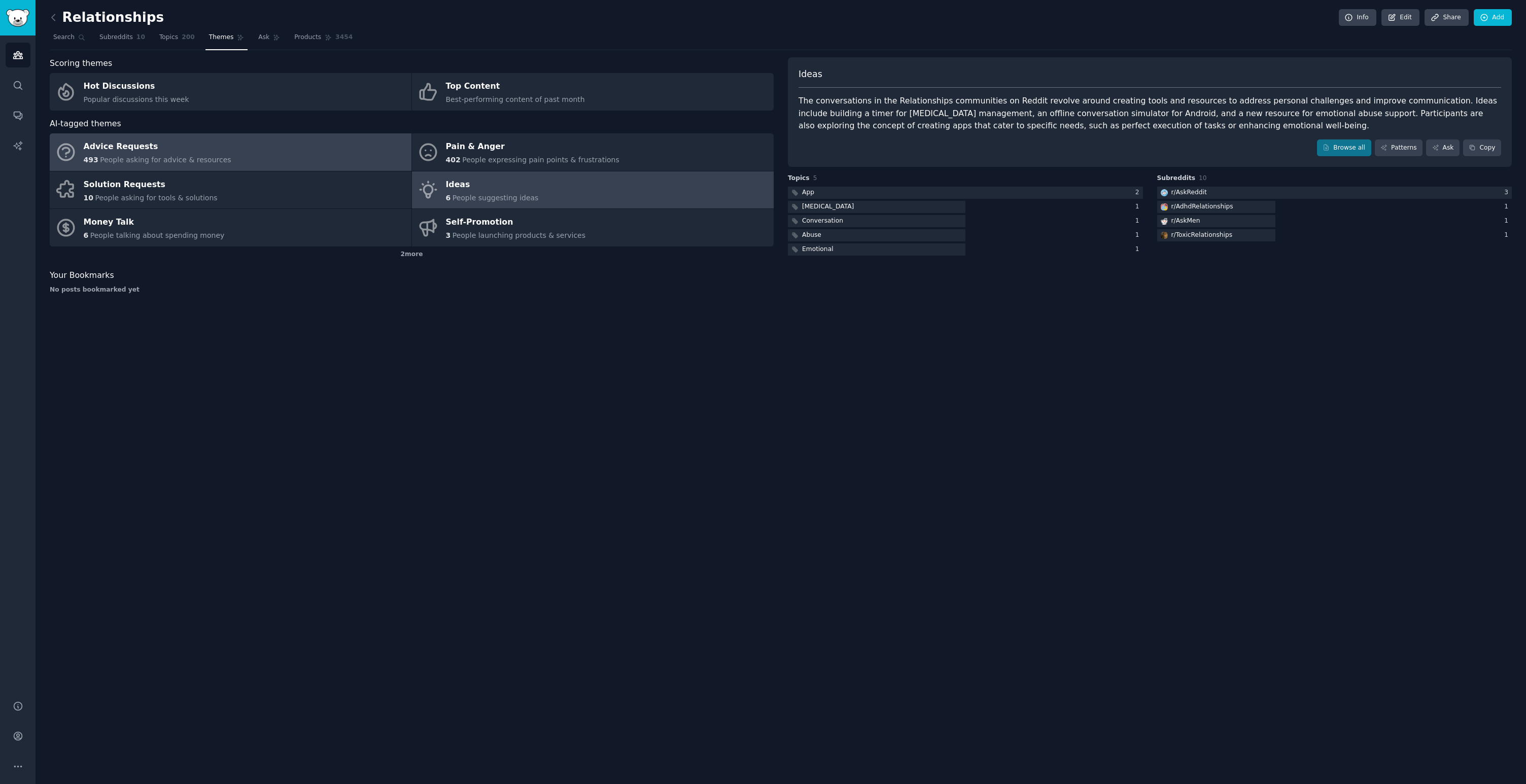
click at [247, 150] on link "Advice Requests 493 People asking for advice & resources" at bounding box center [230, 152] width 361 height 38
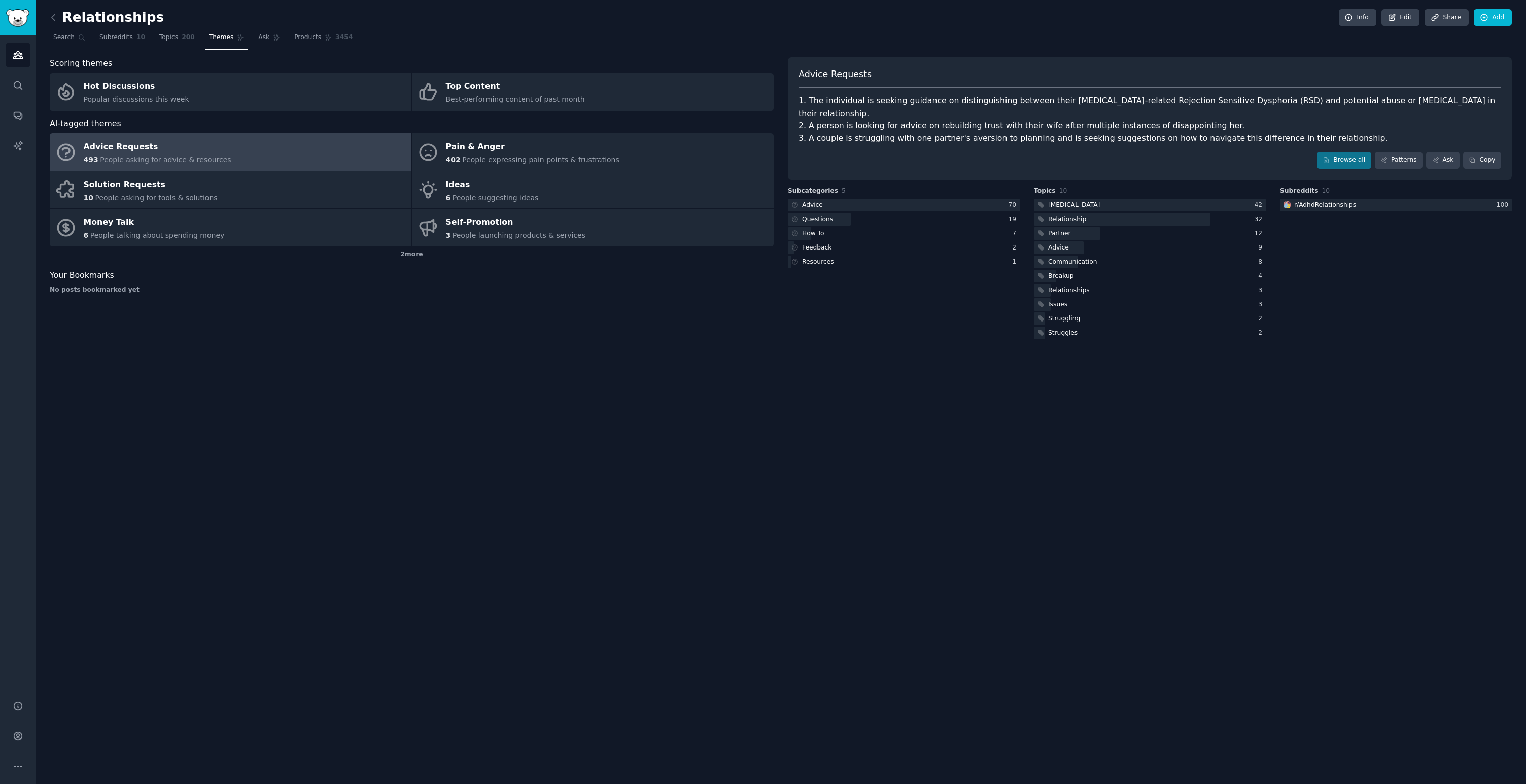
click at [801, 401] on div "Relationships Info Edit Share Add Search Subreddits 10 Topics 200 Themes Ask Pr…" at bounding box center [781, 392] width 1490 height 784
click at [473, 100] on span "Best-performing content of past month" at bounding box center [515, 99] width 139 height 8
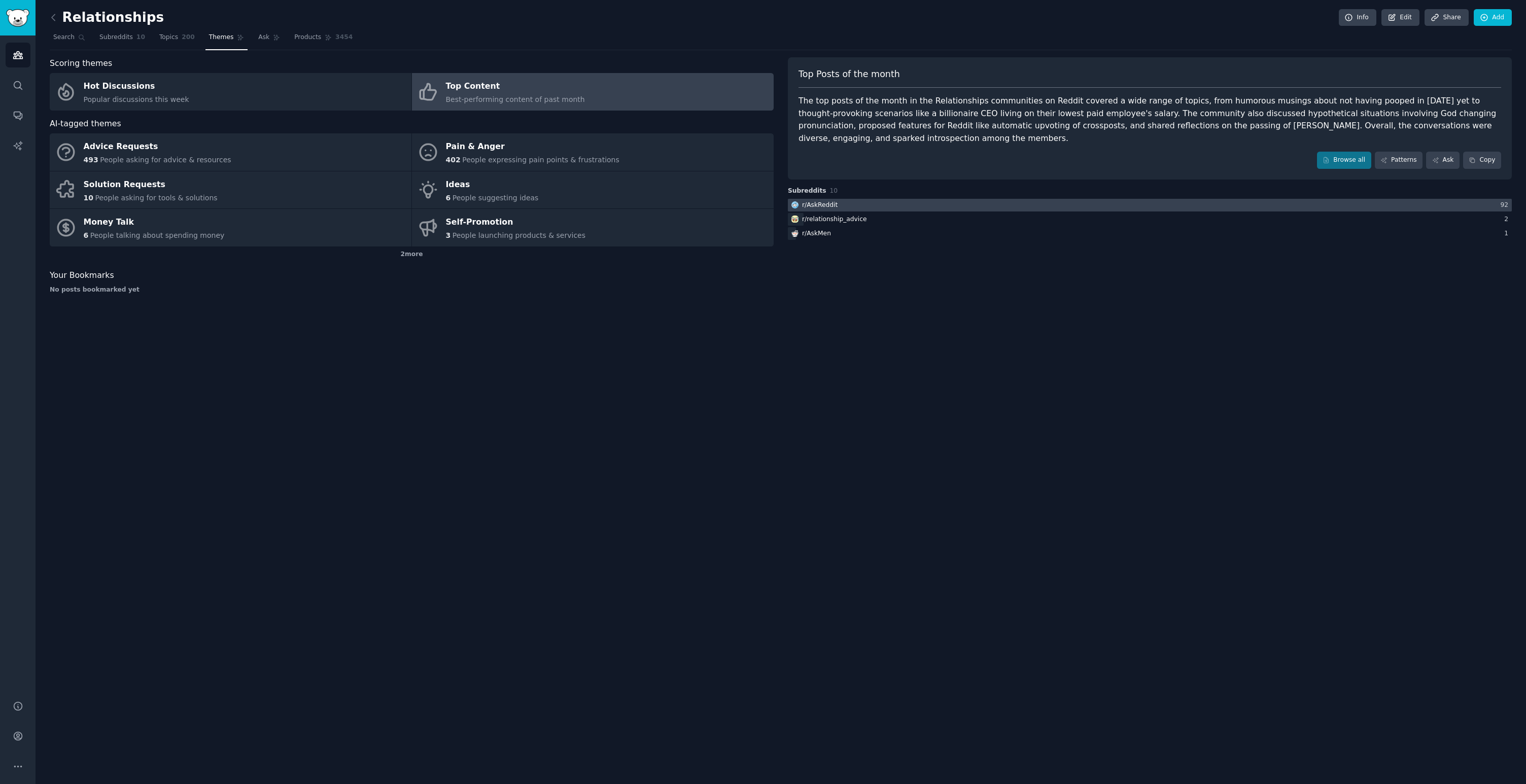
click at [821, 209] on div "r/ AskReddit" at bounding box center [819, 205] width 36 height 9
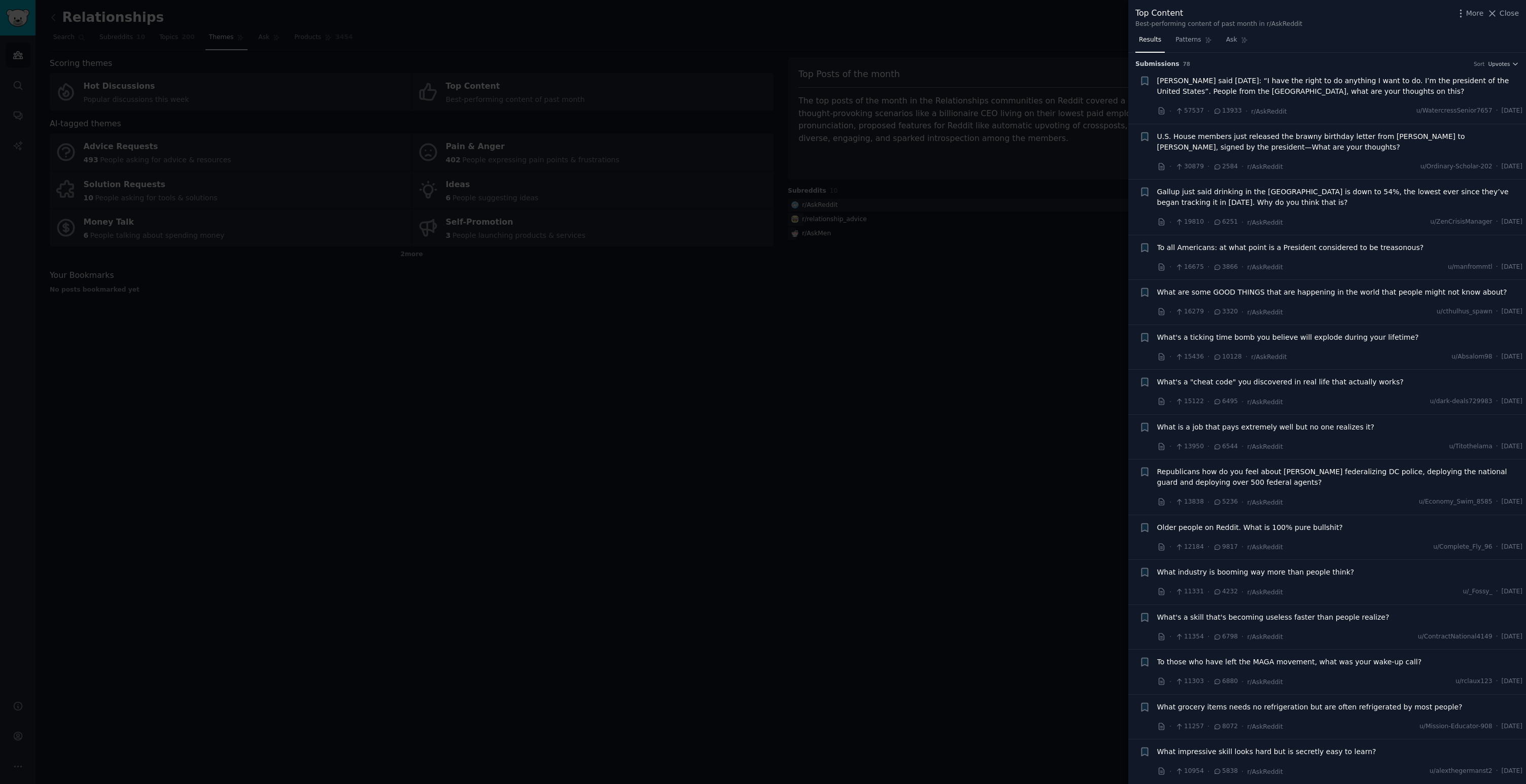
click at [1037, 299] on div at bounding box center [763, 392] width 1526 height 784
